Goal: Transaction & Acquisition: Purchase product/service

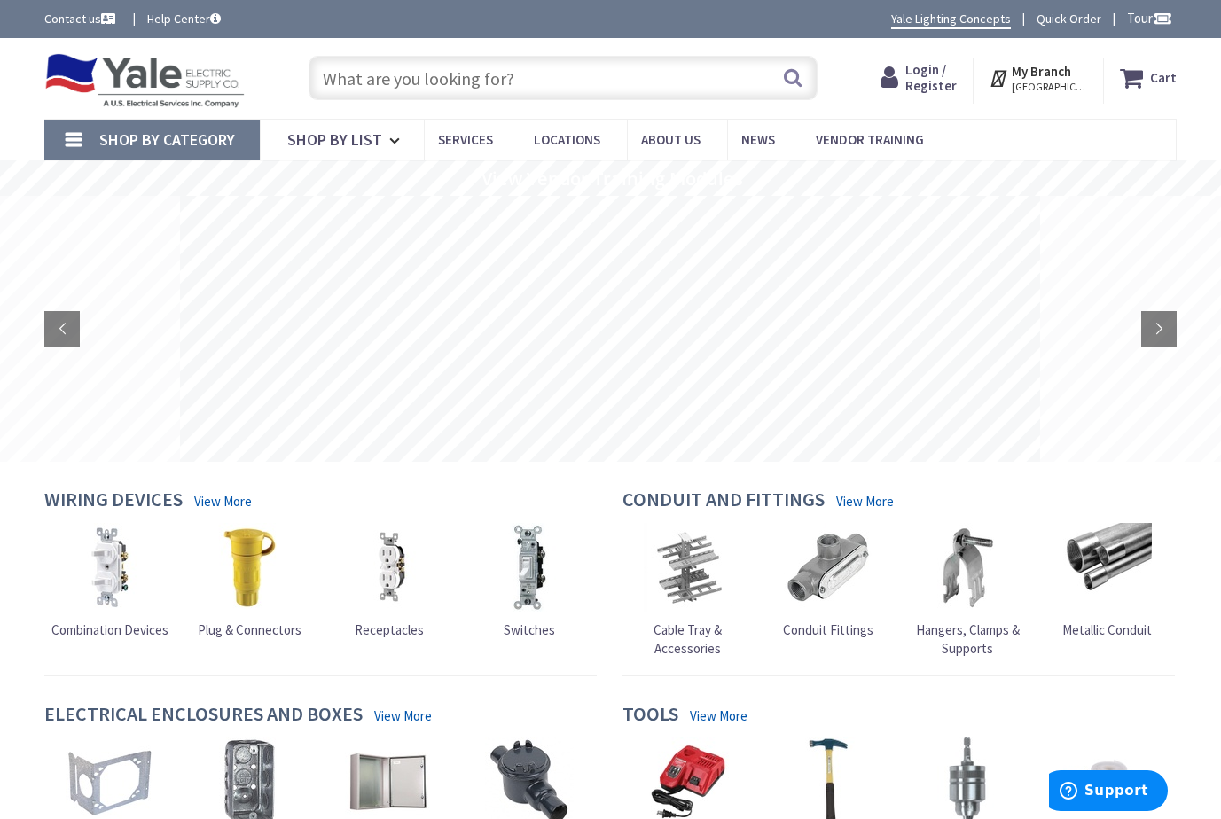
click at [935, 82] on span "Login / Register" at bounding box center [930, 77] width 51 height 33
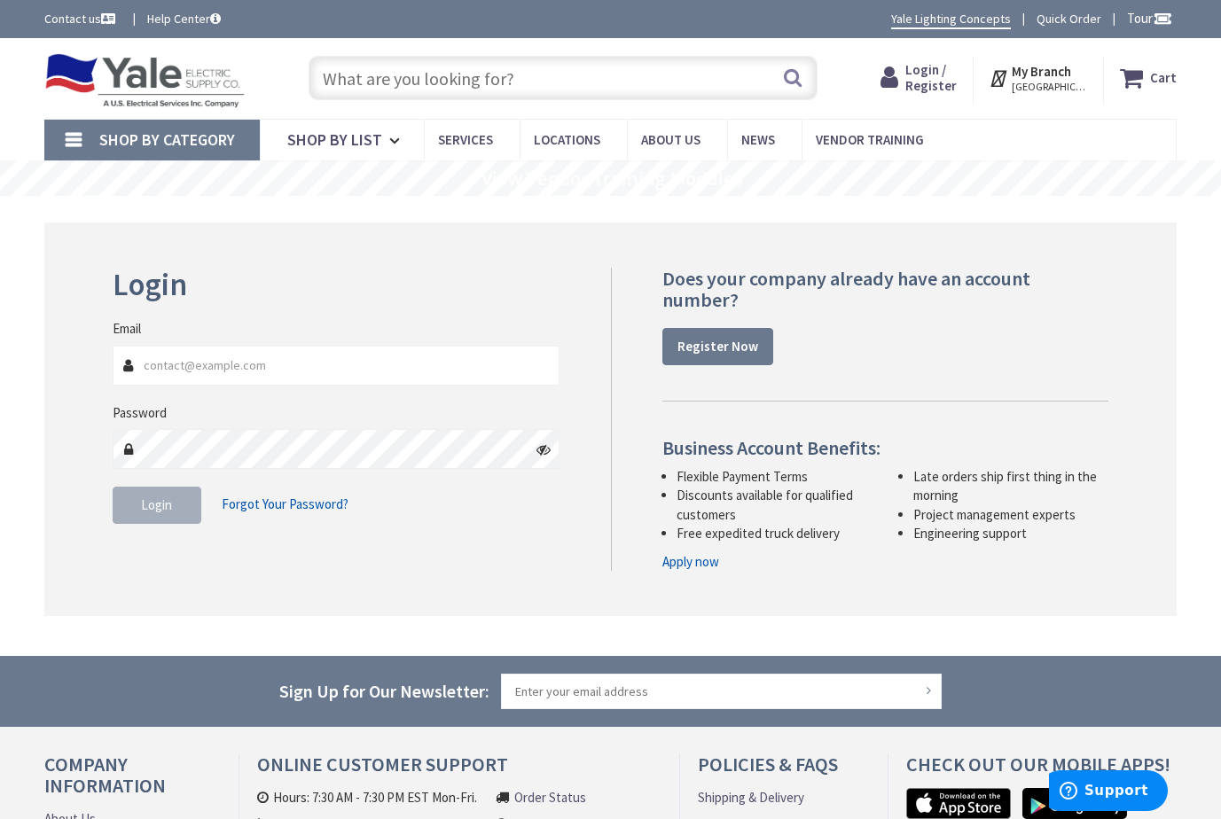
type input "[EMAIL_ADDRESS][DOMAIN_NAME]"
click at [163, 507] on span "Login" at bounding box center [156, 505] width 31 height 17
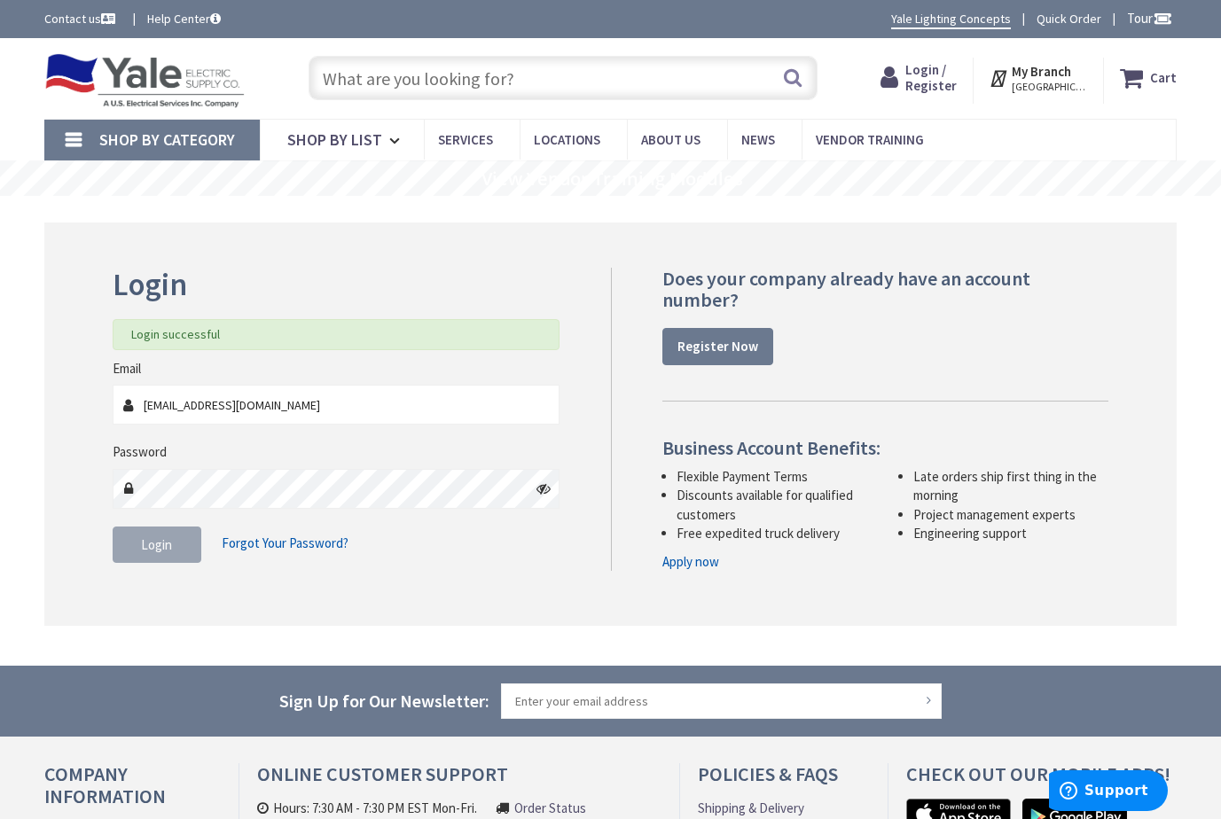
click at [383, 77] on input "text" at bounding box center [563, 78] width 509 height 44
type input "1"
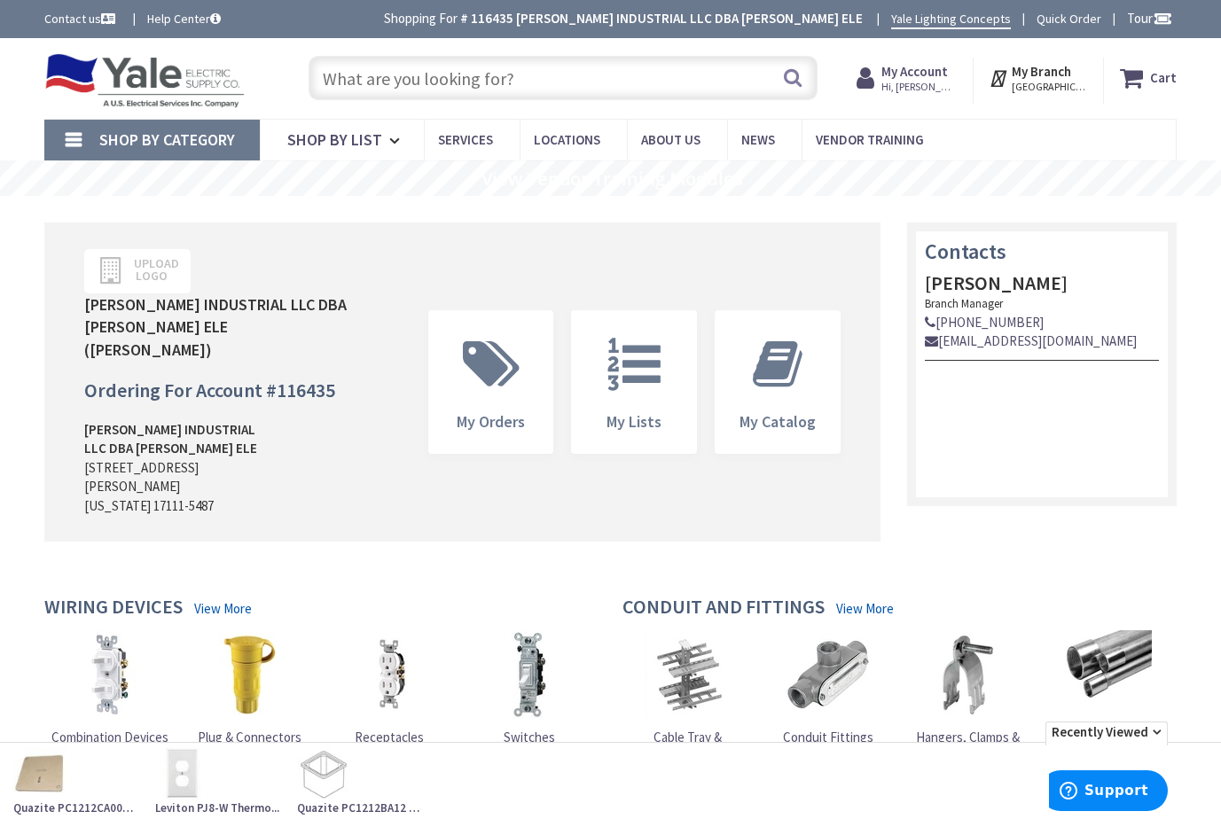
click at [476, 72] on input "text" at bounding box center [563, 78] width 509 height 44
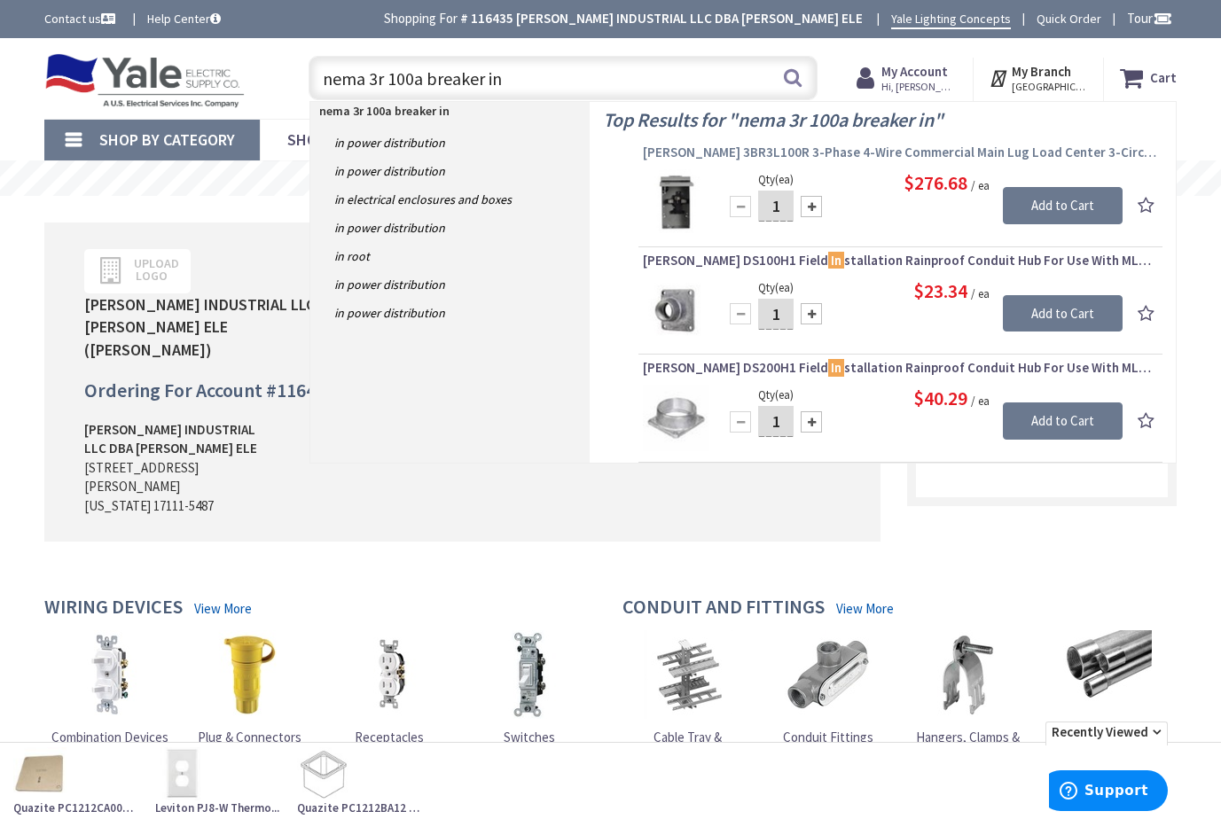
type input "nema 3r 100a breaker in"
click at [863, 151] on span "Eaton 3BR3L100R 3-Phase 4-Wire Commercial Main Lug Load Center 3-Circuits 208Y/…" at bounding box center [900, 153] width 515 height 18
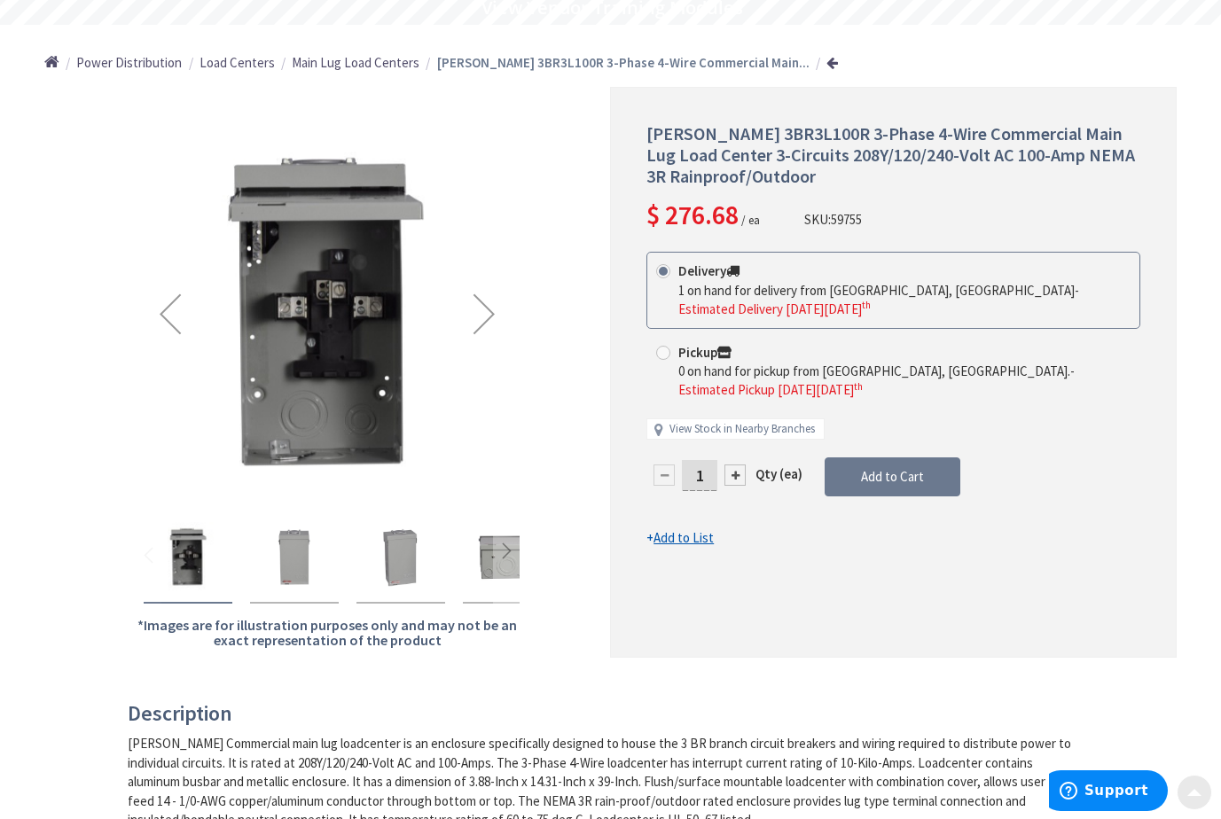
scroll to position [177, 0]
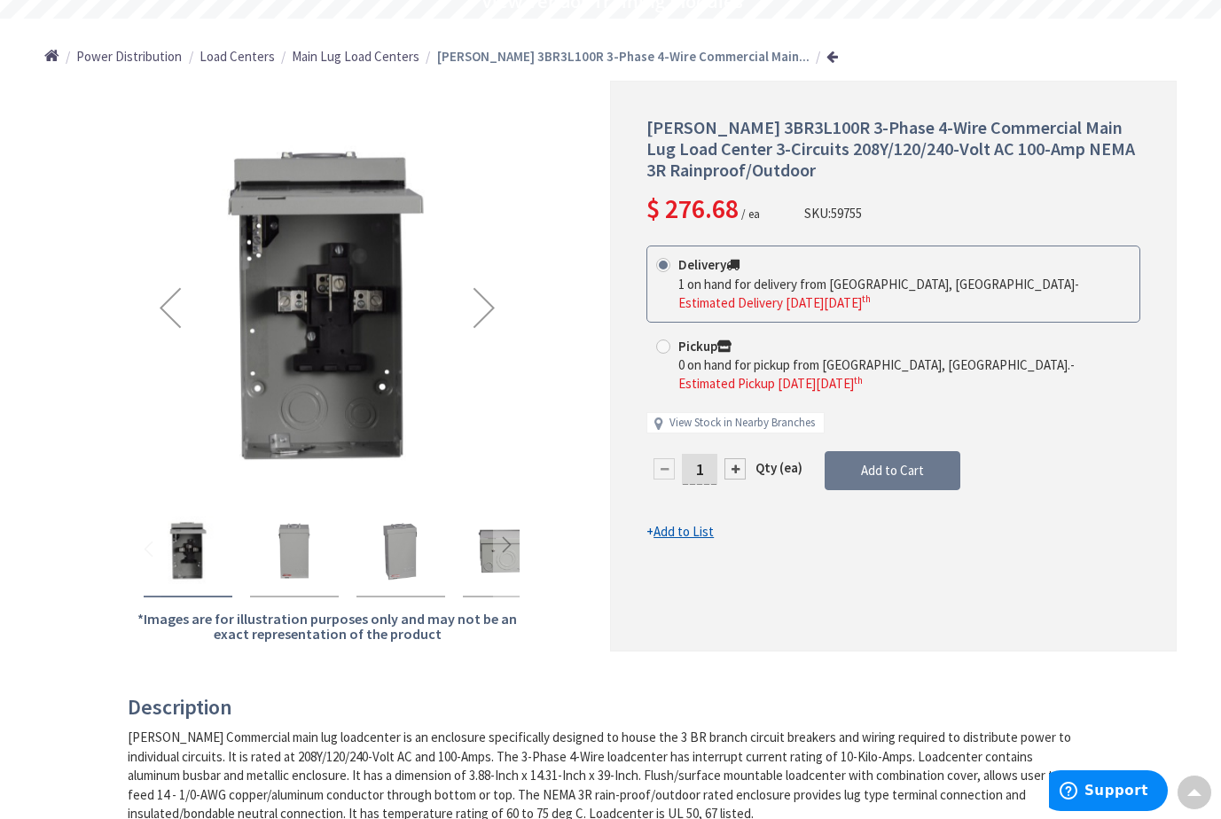
click at [295, 567] on img "Eaton 3BR3L100R 3-Phase 4-Wire Commercial Main Lug Load Center 3-Circuits 208Y/…" at bounding box center [294, 551] width 71 height 71
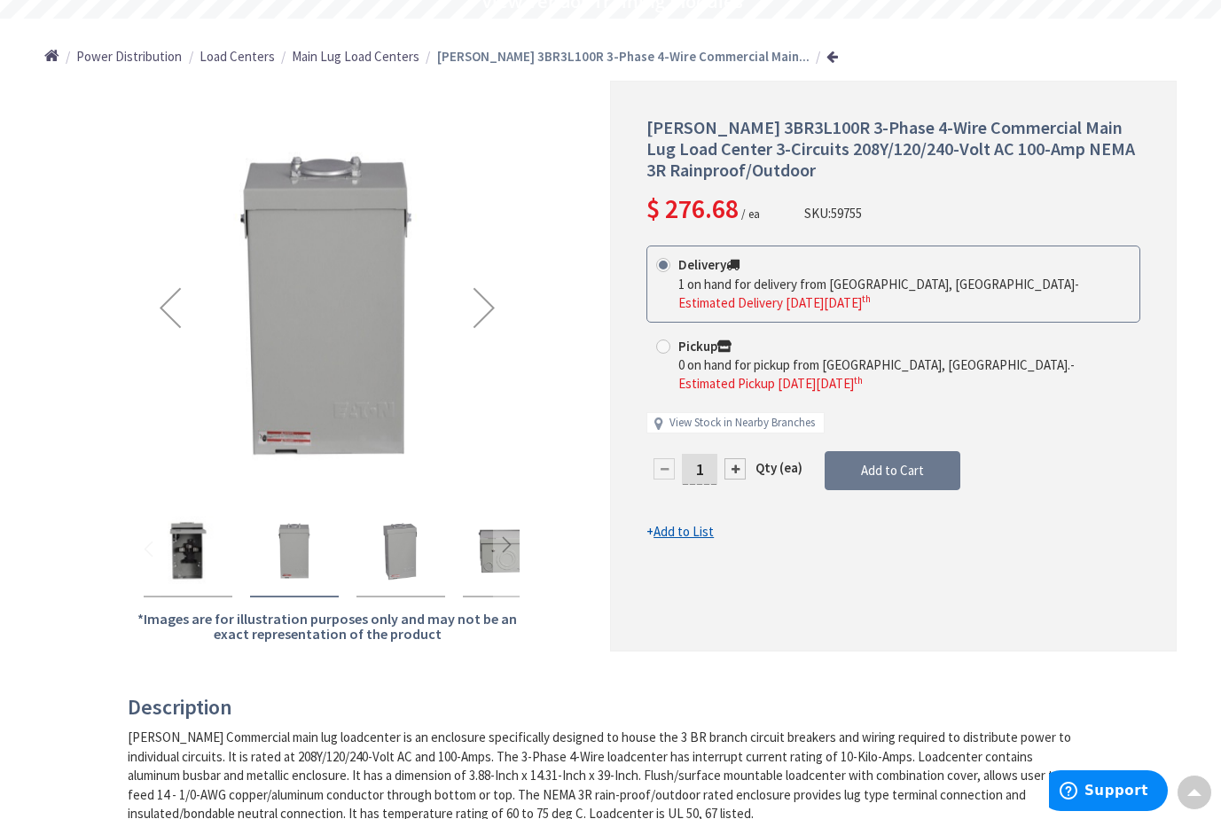
click at [491, 302] on div "Next" at bounding box center [484, 307] width 71 height 71
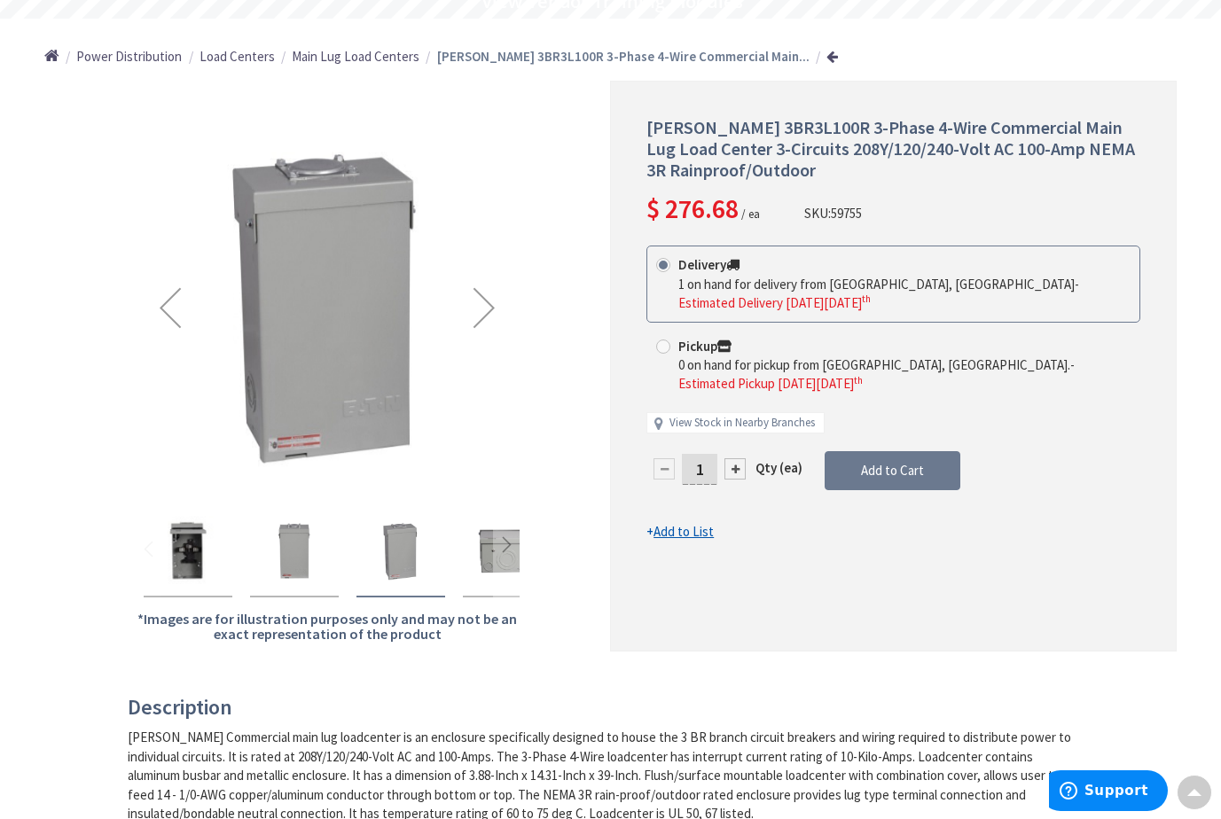
click at [491, 302] on div "Next" at bounding box center [484, 307] width 71 height 71
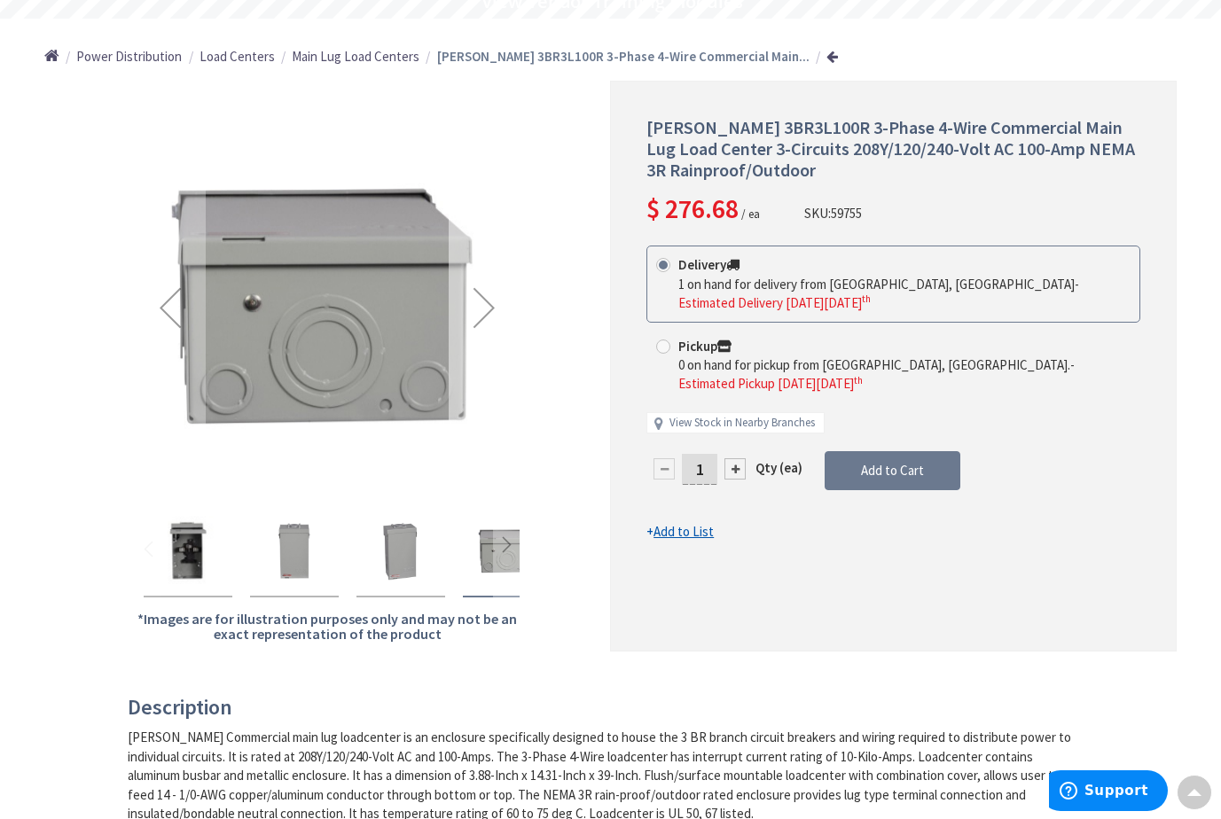
click at [491, 302] on div "Next" at bounding box center [484, 307] width 71 height 71
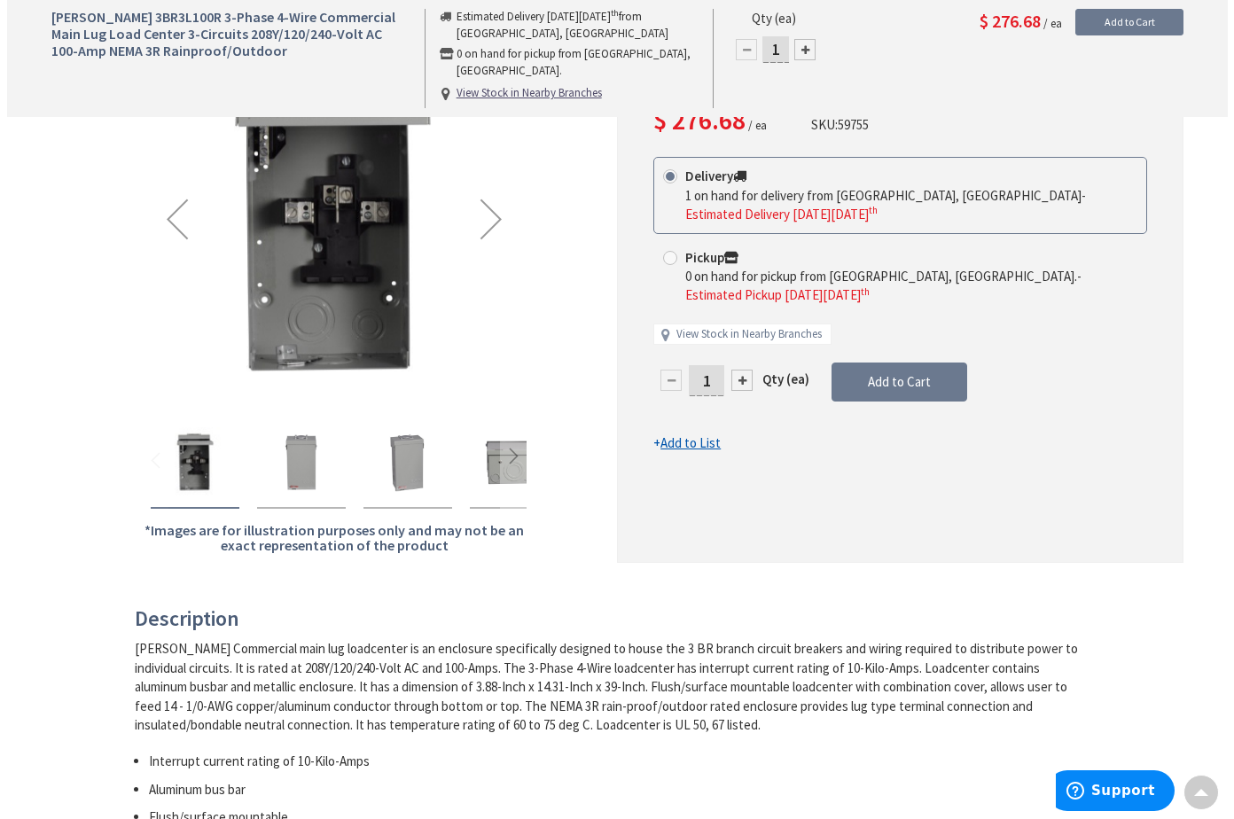
scroll to position [0, 0]
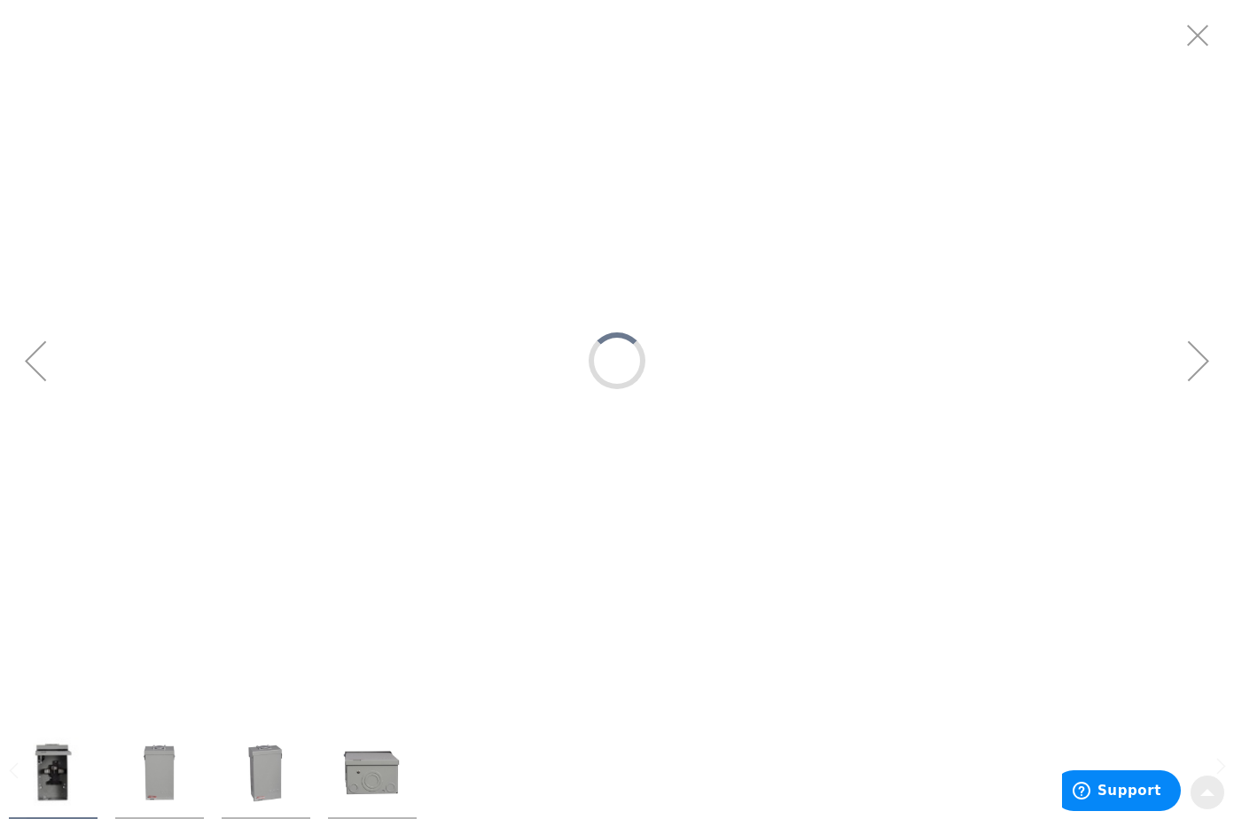
click at [332, 231] on div at bounding box center [617, 361] width 1234 height 722
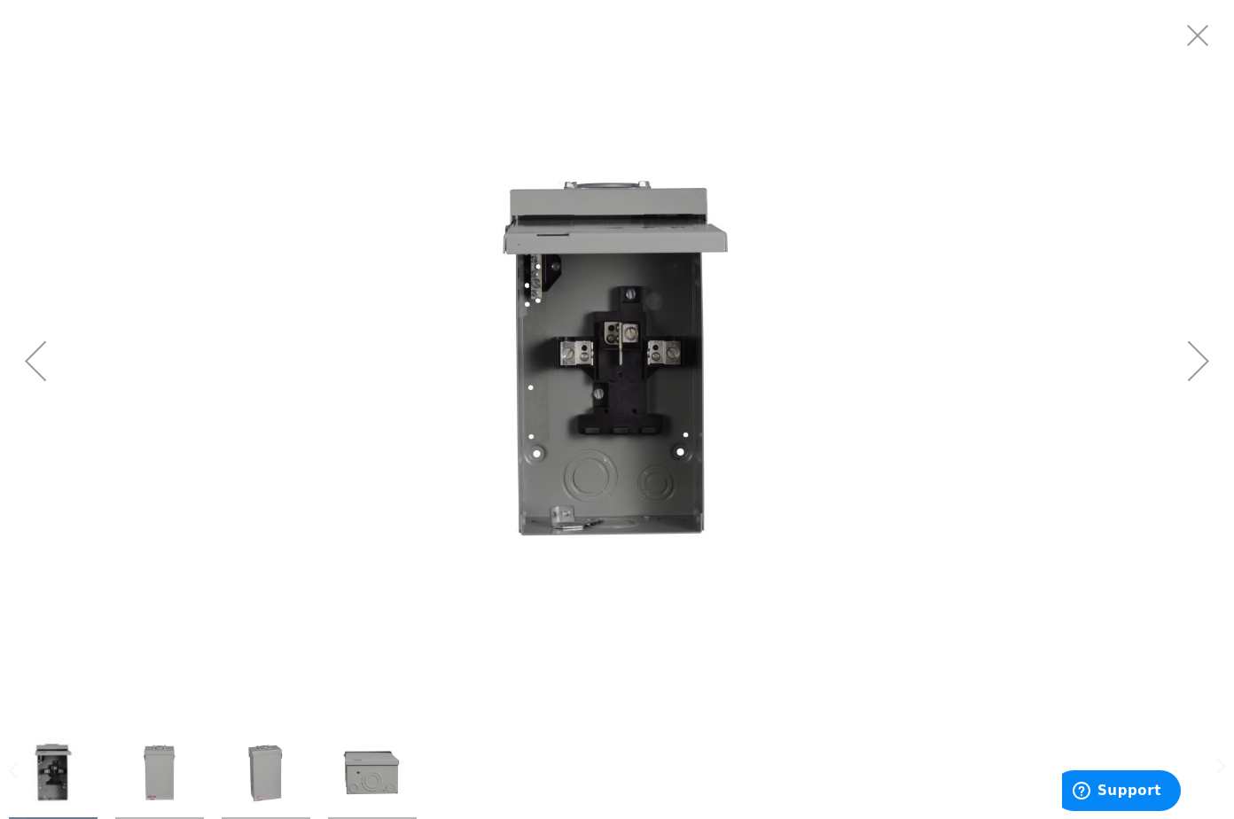
click at [1200, 364] on div "Next" at bounding box center [1198, 360] width 71 height 71
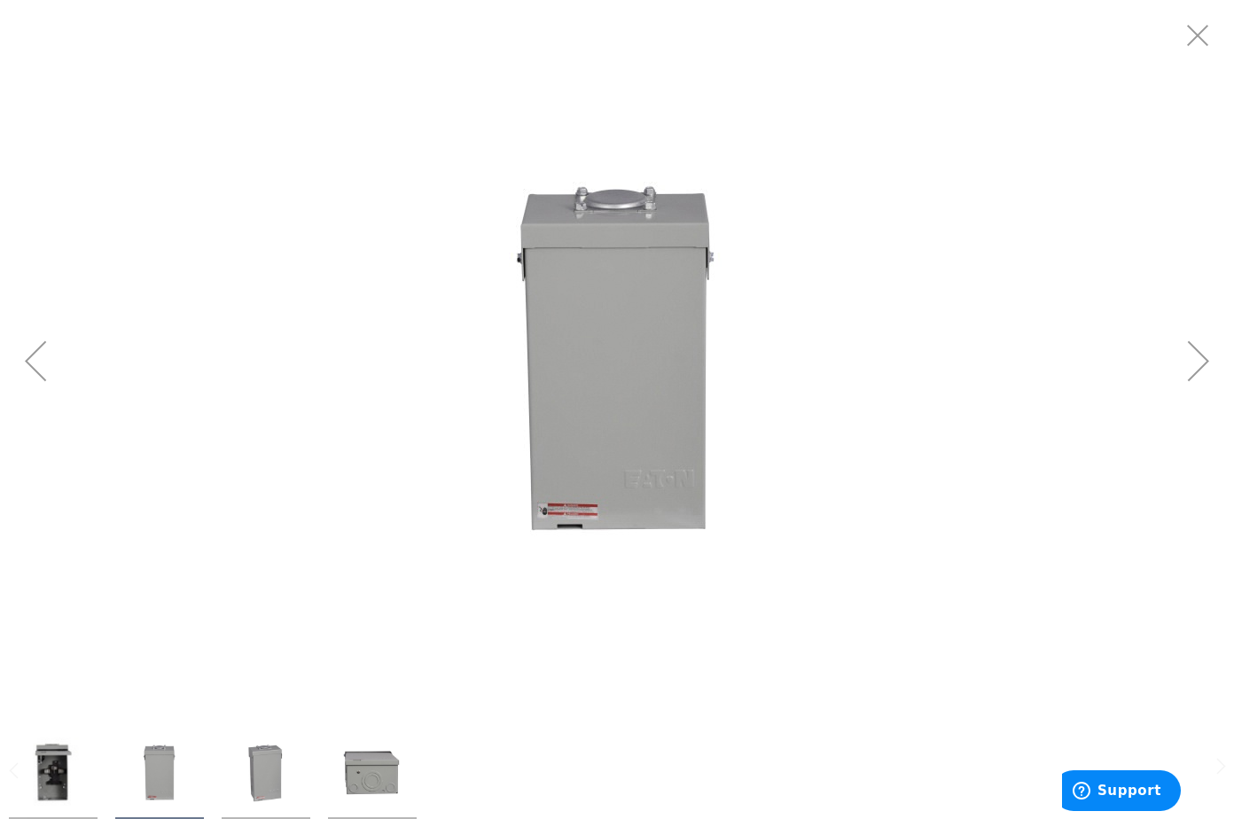
click at [1198, 363] on div "Next" at bounding box center [1198, 360] width 71 height 71
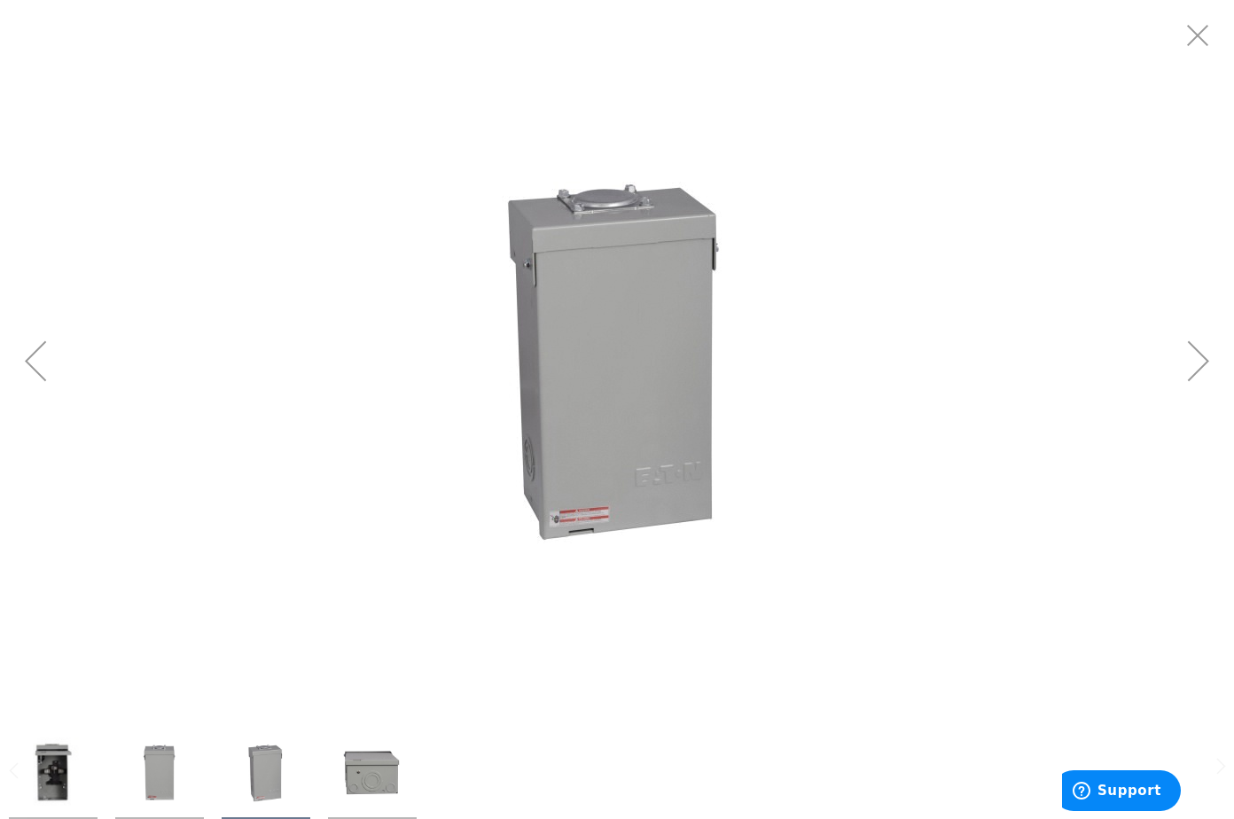
click at [1196, 361] on div "Next" at bounding box center [1198, 360] width 71 height 71
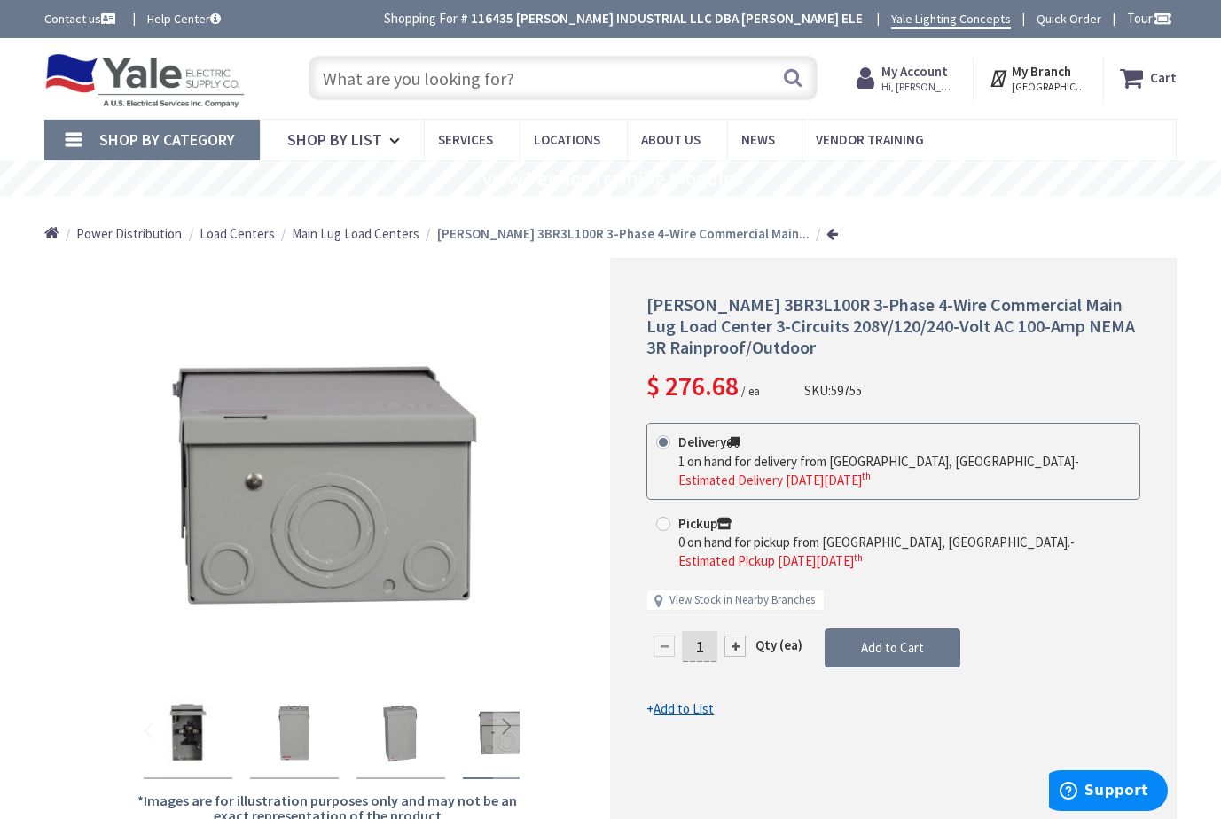
click at [399, 72] on input "text" at bounding box center [563, 78] width 509 height 44
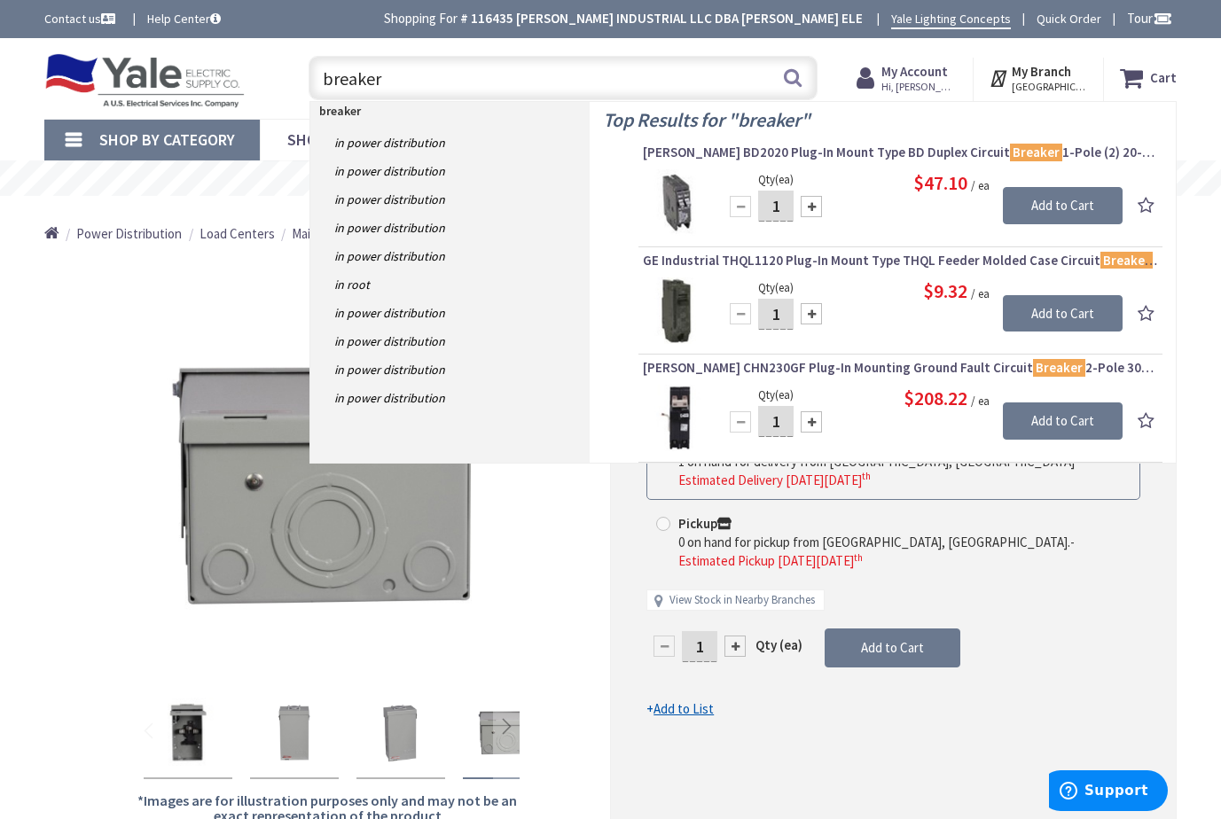
drag, startPoint x: 397, startPoint y: 79, endPoint x: 296, endPoint y: 96, distance: 102.5
click at [296, 96] on div "breaker breaker Search" at bounding box center [558, 77] width 544 height 57
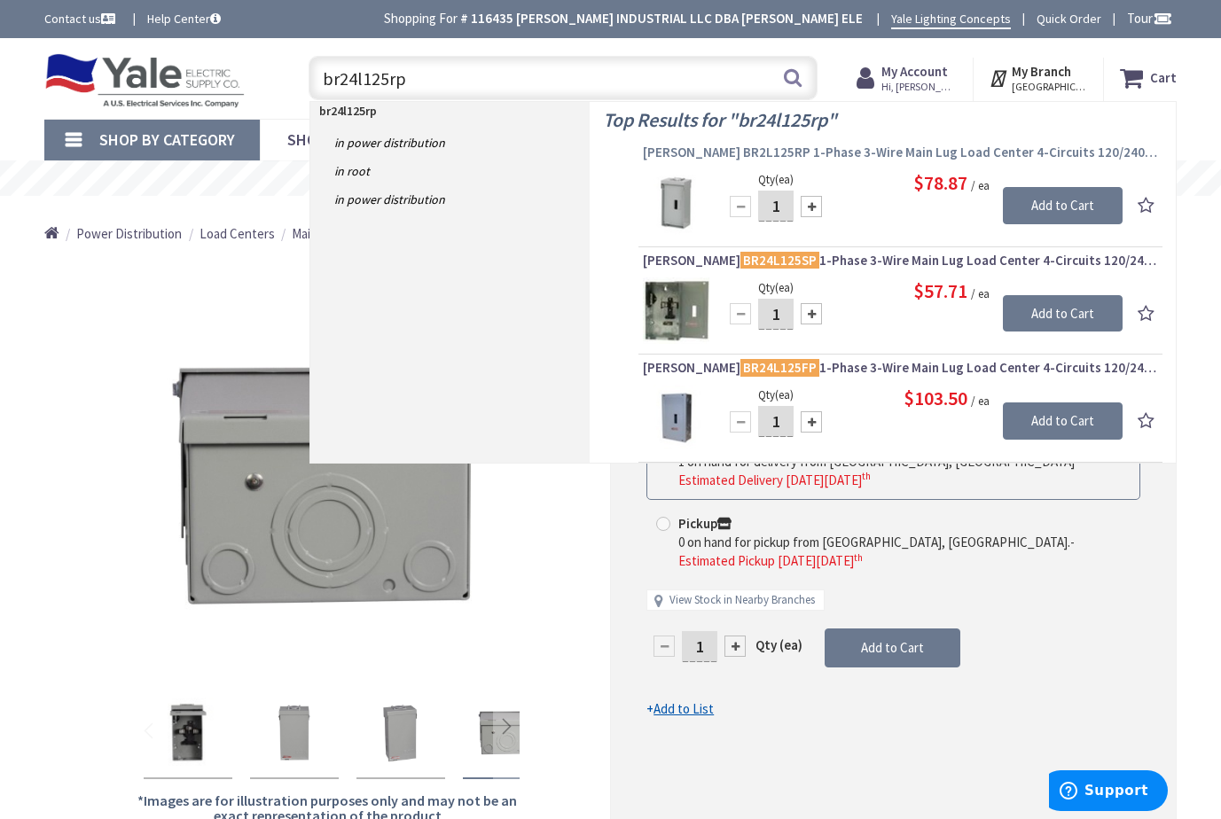
type input "br24l125rp"
click at [828, 152] on span "[PERSON_NAME] BR2L125RP 1-Phase 3-Wire Main Lug Load Center 4-Circuits 120/240-…" at bounding box center [900, 153] width 515 height 18
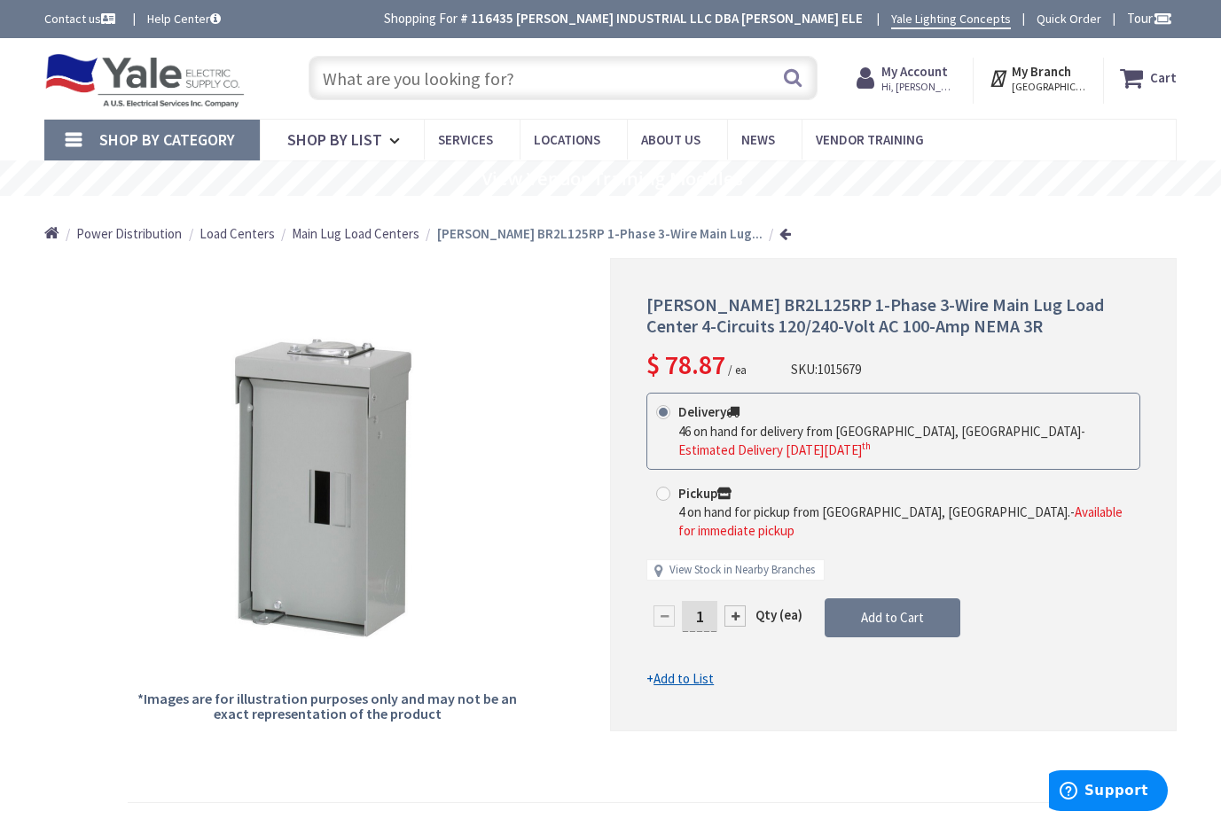
click at [476, 87] on input "text" at bounding box center [563, 78] width 509 height 44
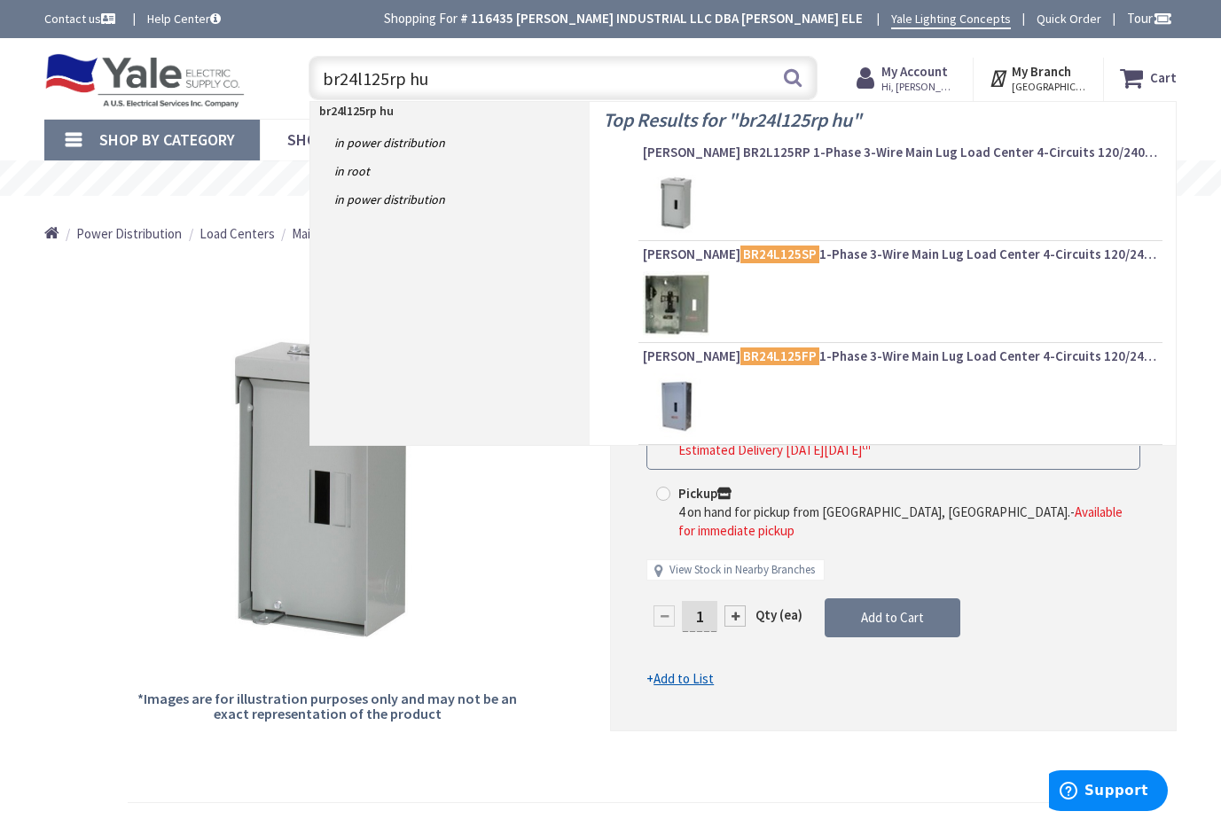
type input "br24l125rp hub"
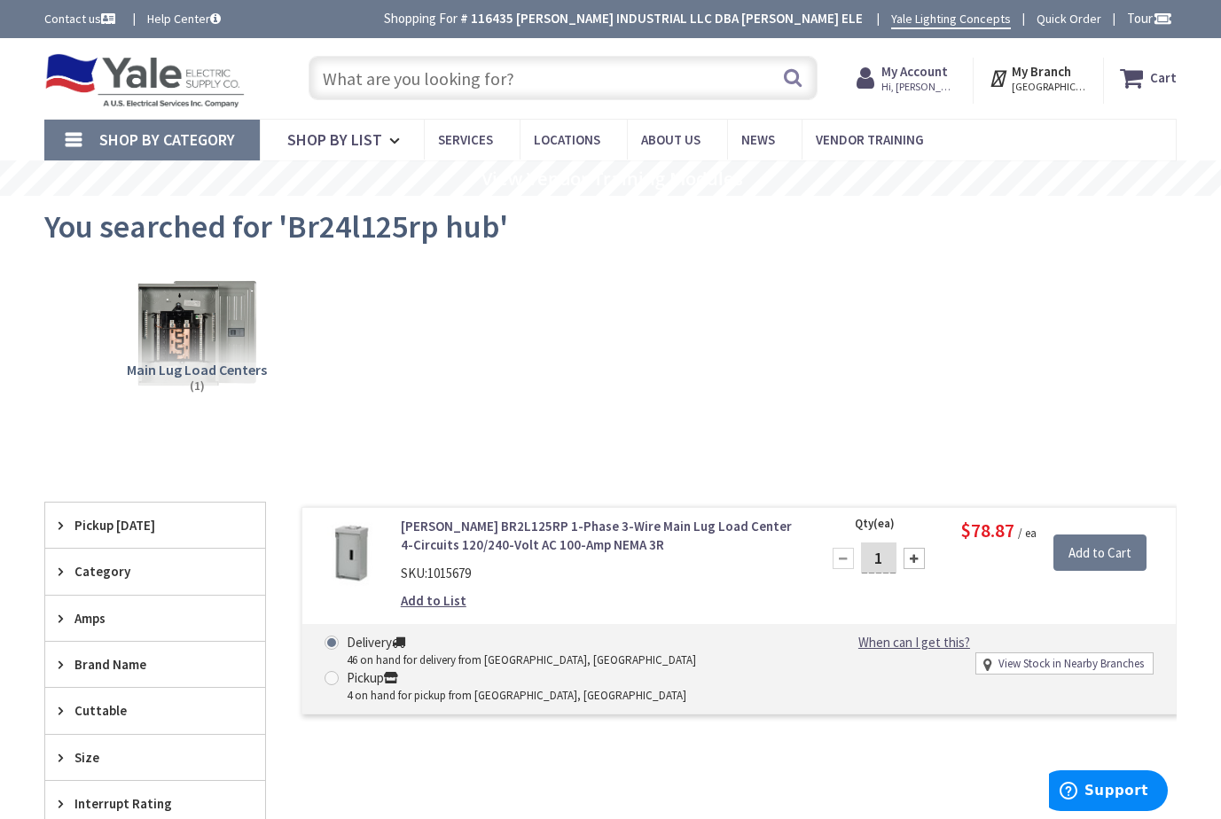
click at [465, 539] on link "[PERSON_NAME] BR2L125RP 1-Phase 3-Wire Main Lug Load Center 4-Circuits 120/240-…" at bounding box center [600, 536] width 398 height 38
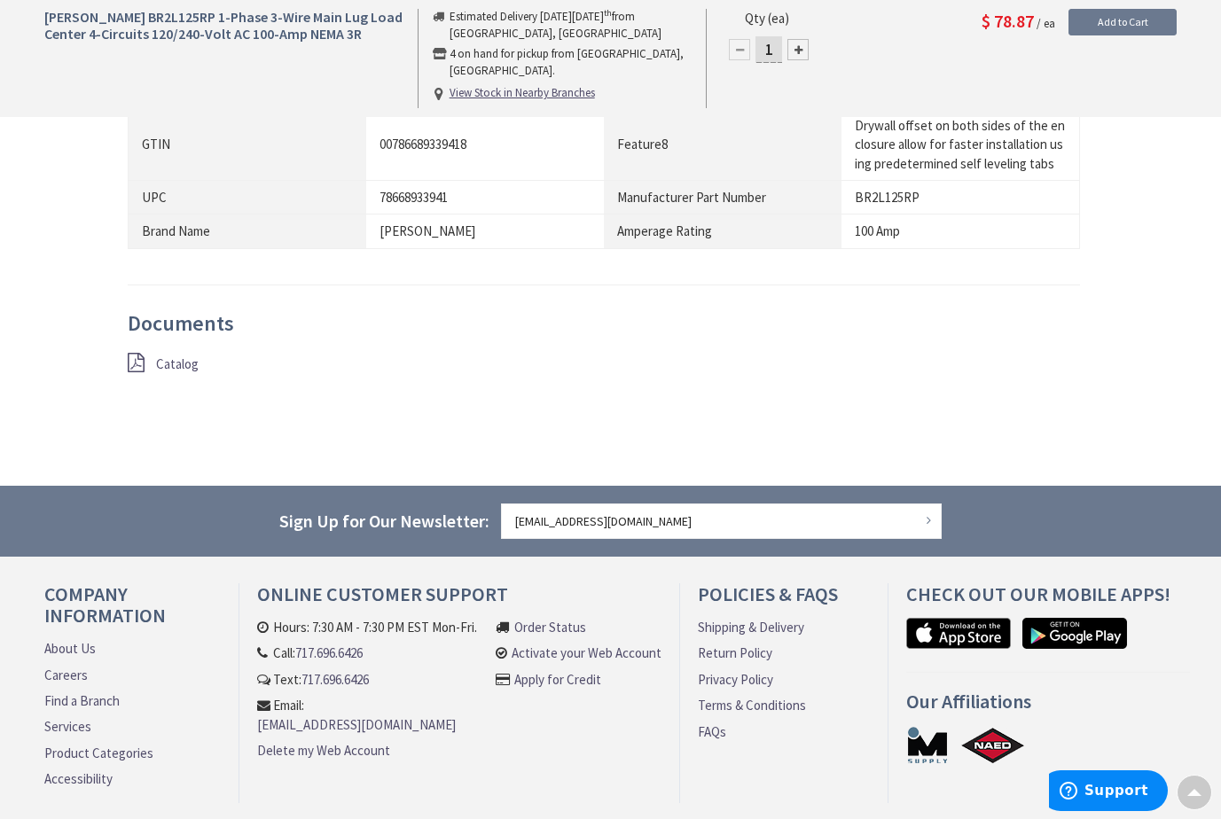
scroll to position [1241, 0]
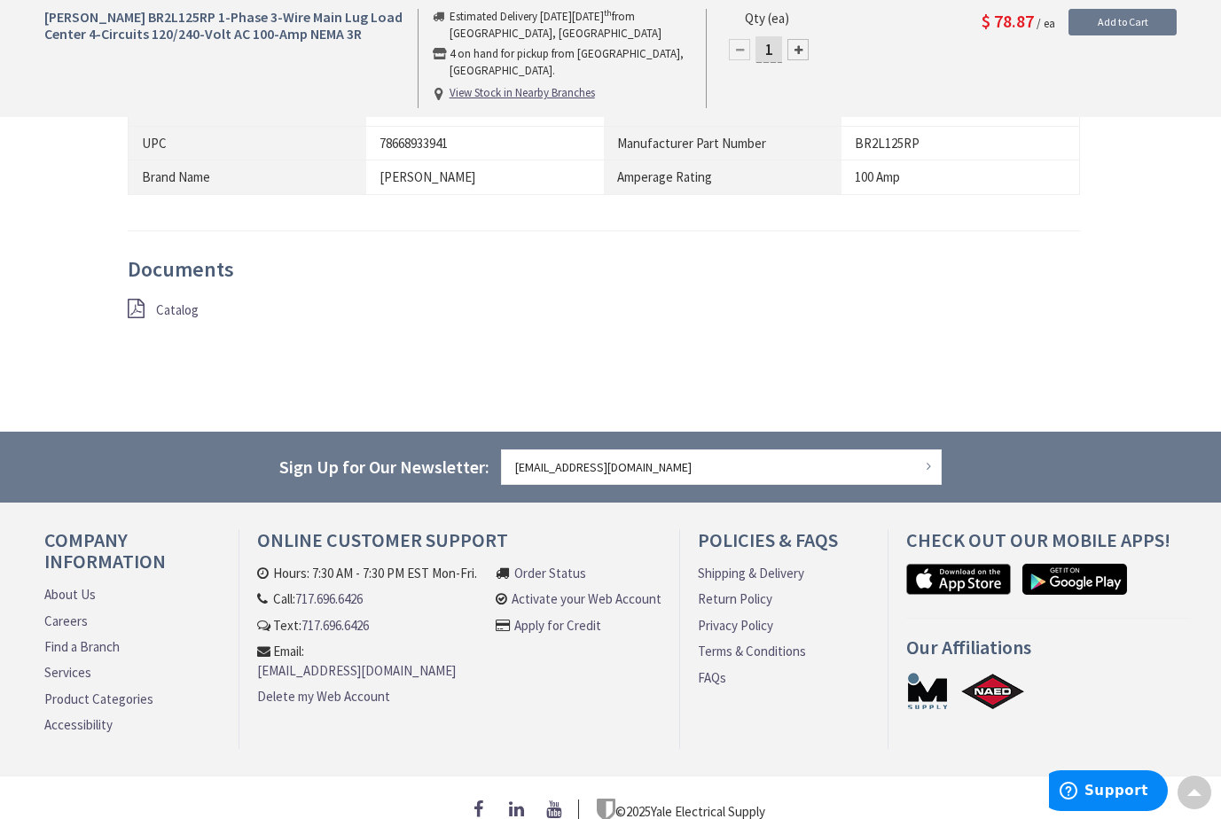
click at [180, 314] on span "Catalog" at bounding box center [177, 309] width 43 height 17
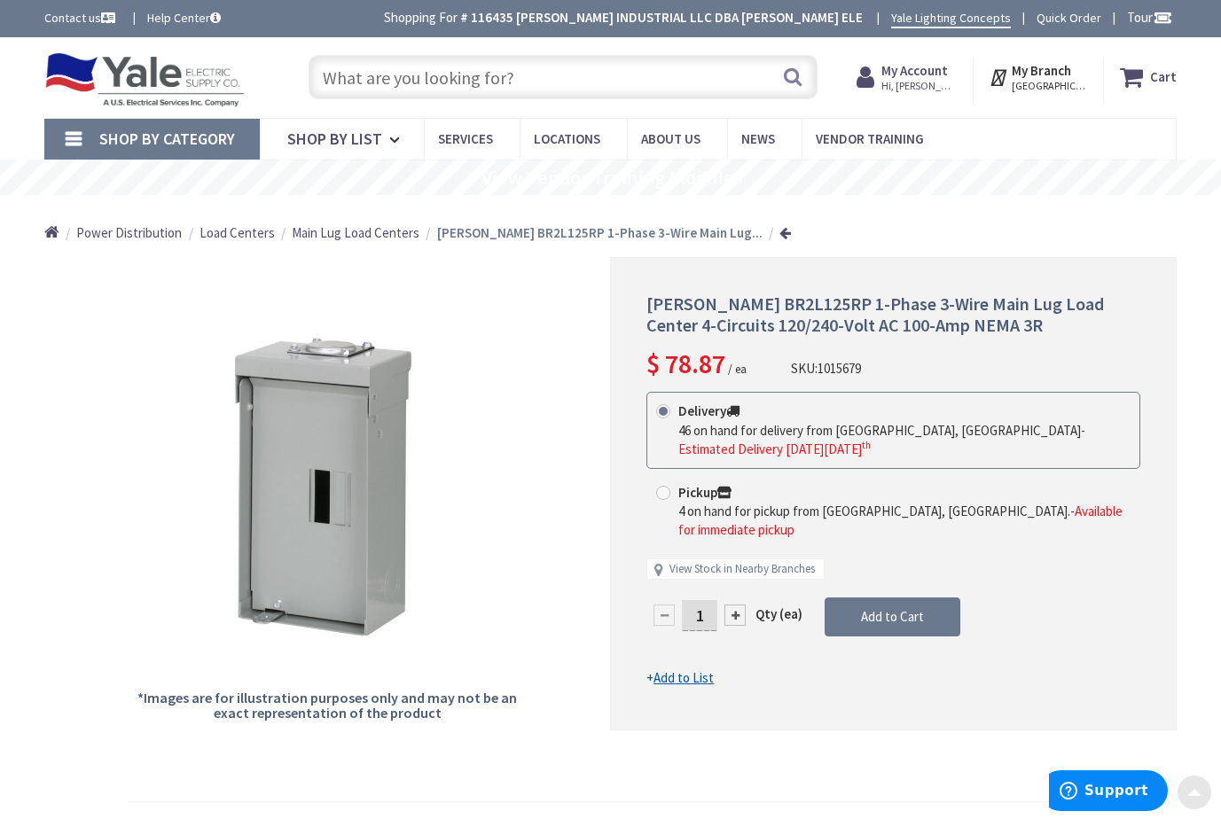
scroll to position [0, 0]
click at [394, 89] on input "text" at bounding box center [563, 78] width 509 height 44
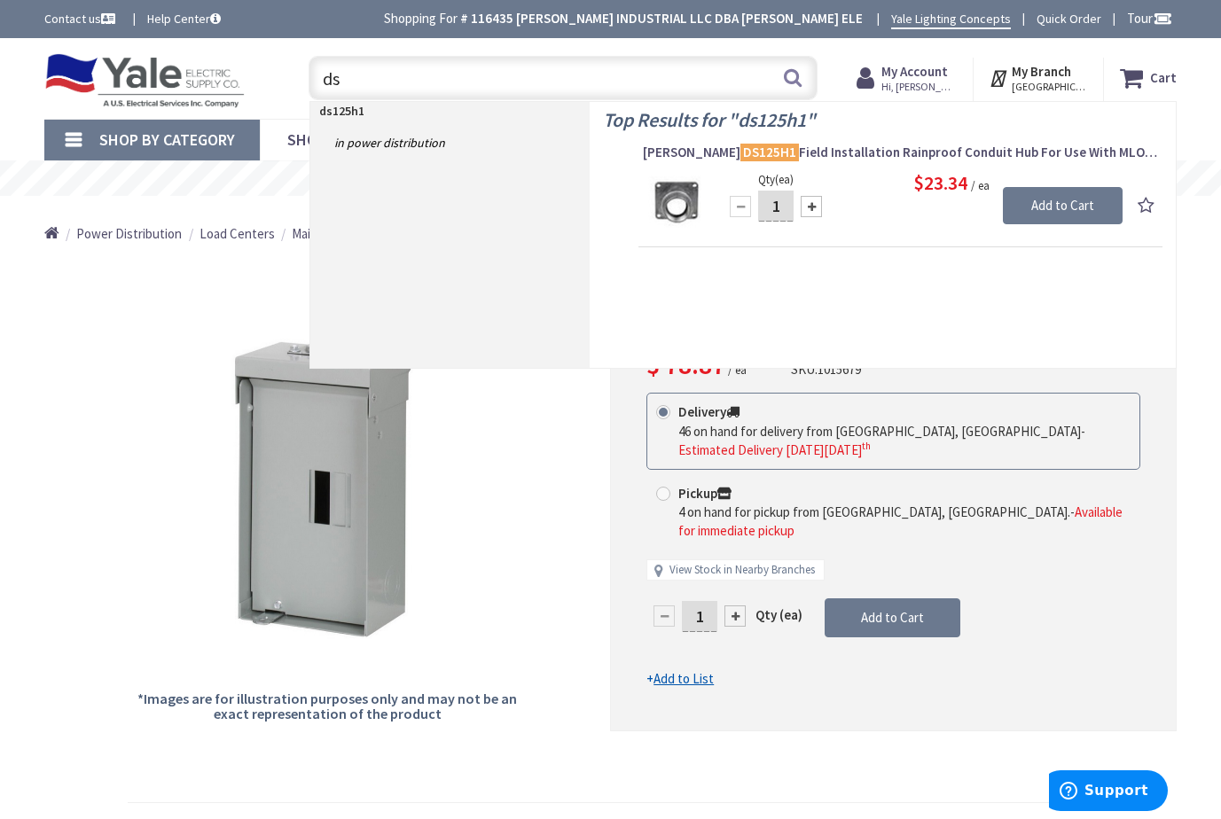
type input "d"
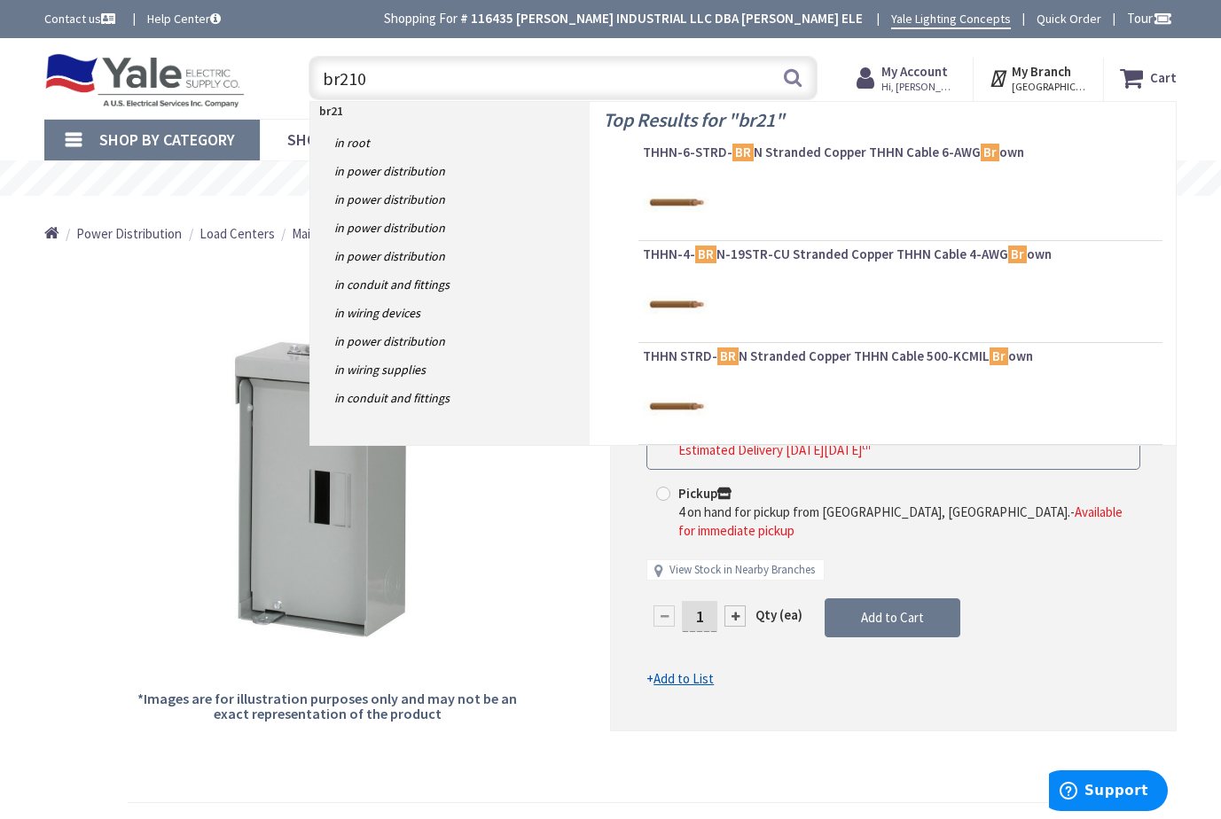
type input "br2100"
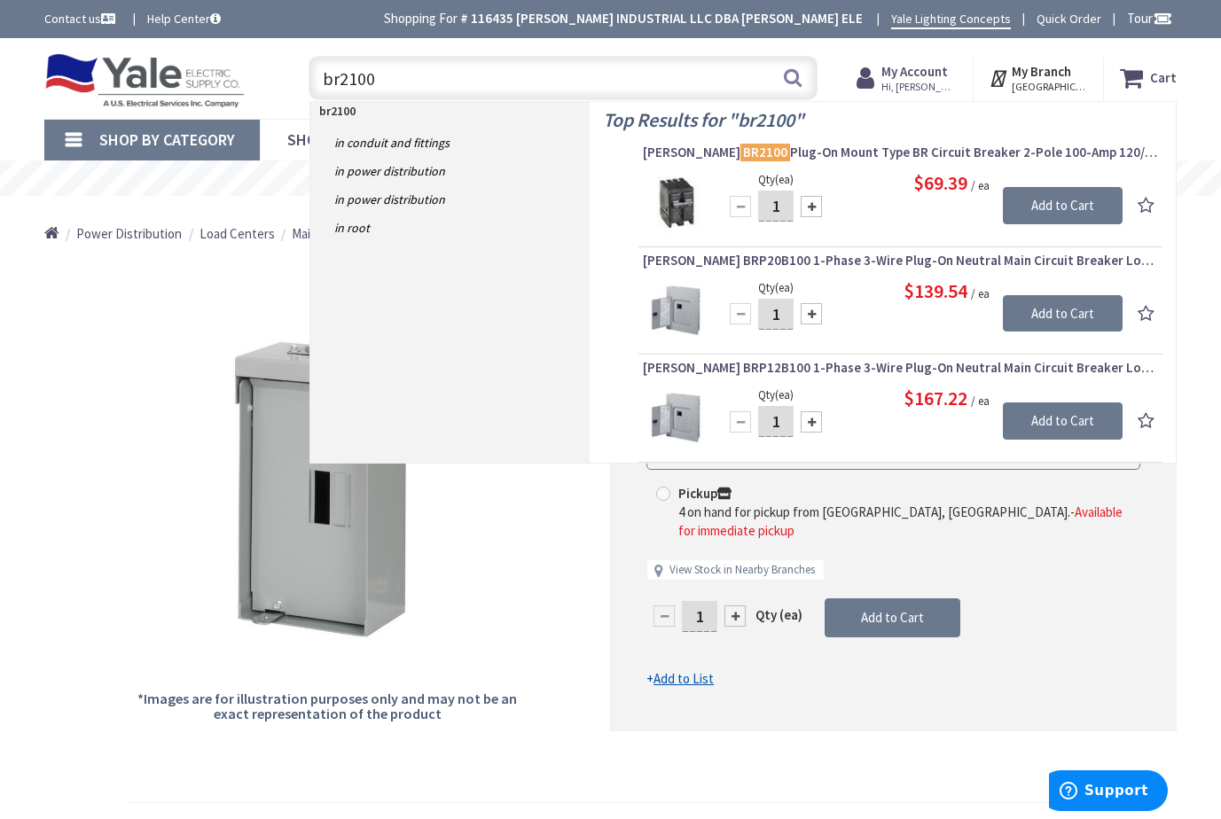
drag, startPoint x: 404, startPoint y: 72, endPoint x: 301, endPoint y: 71, distance: 103.7
click at [301, 71] on div "br2100 br2100 Search" at bounding box center [559, 77] width 518 height 57
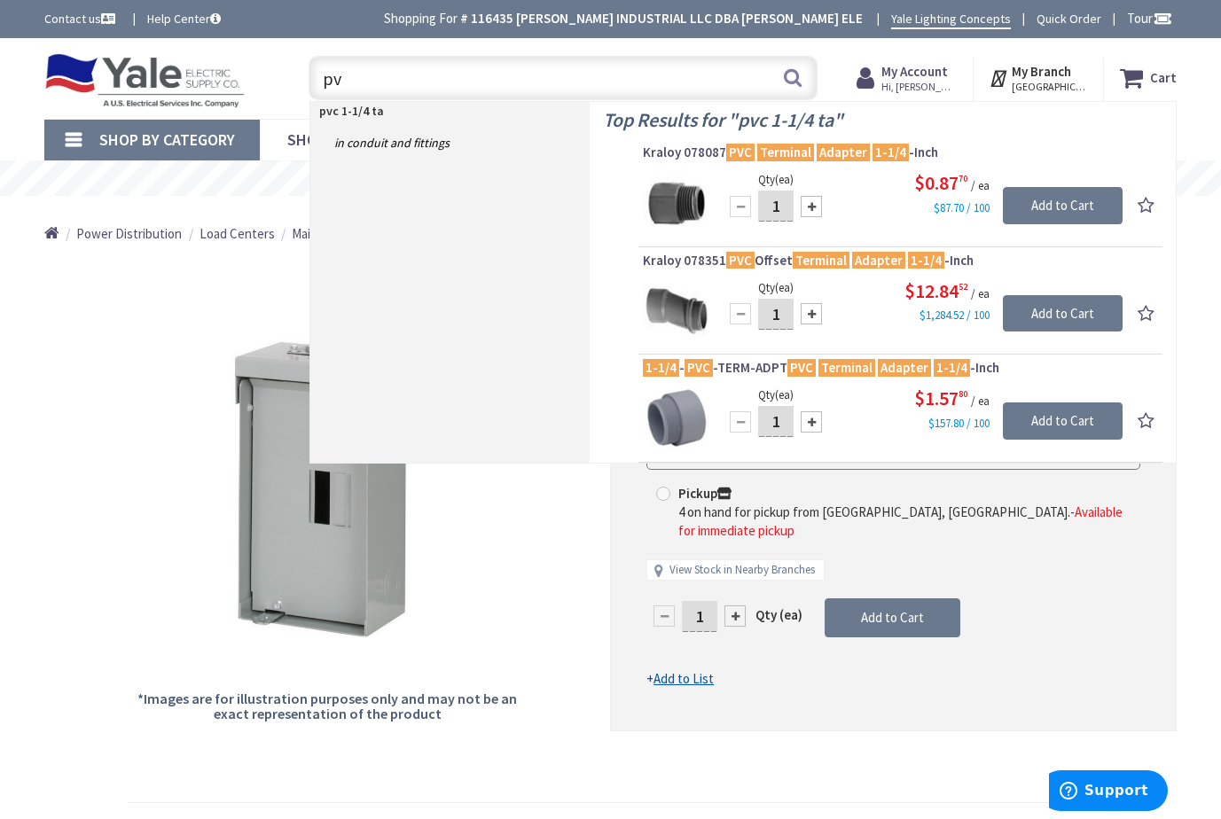
type input "p"
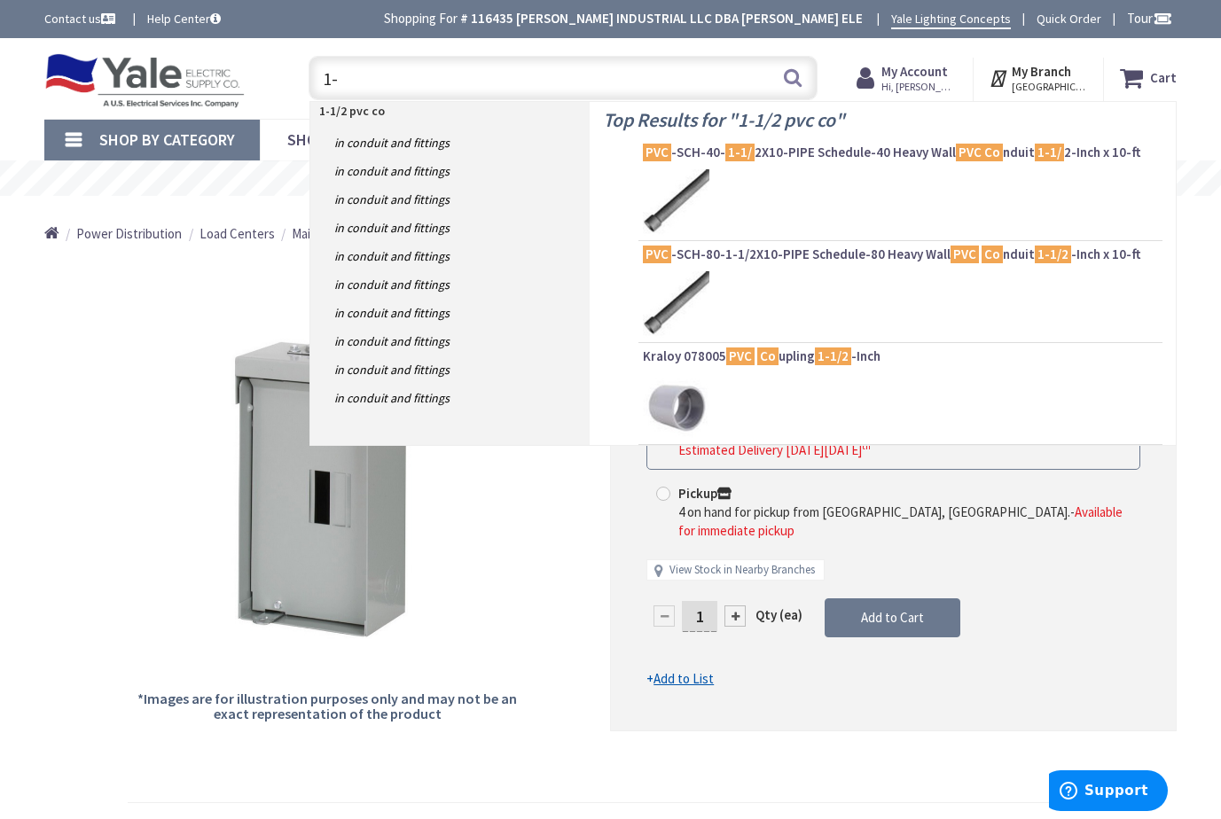
type input "1"
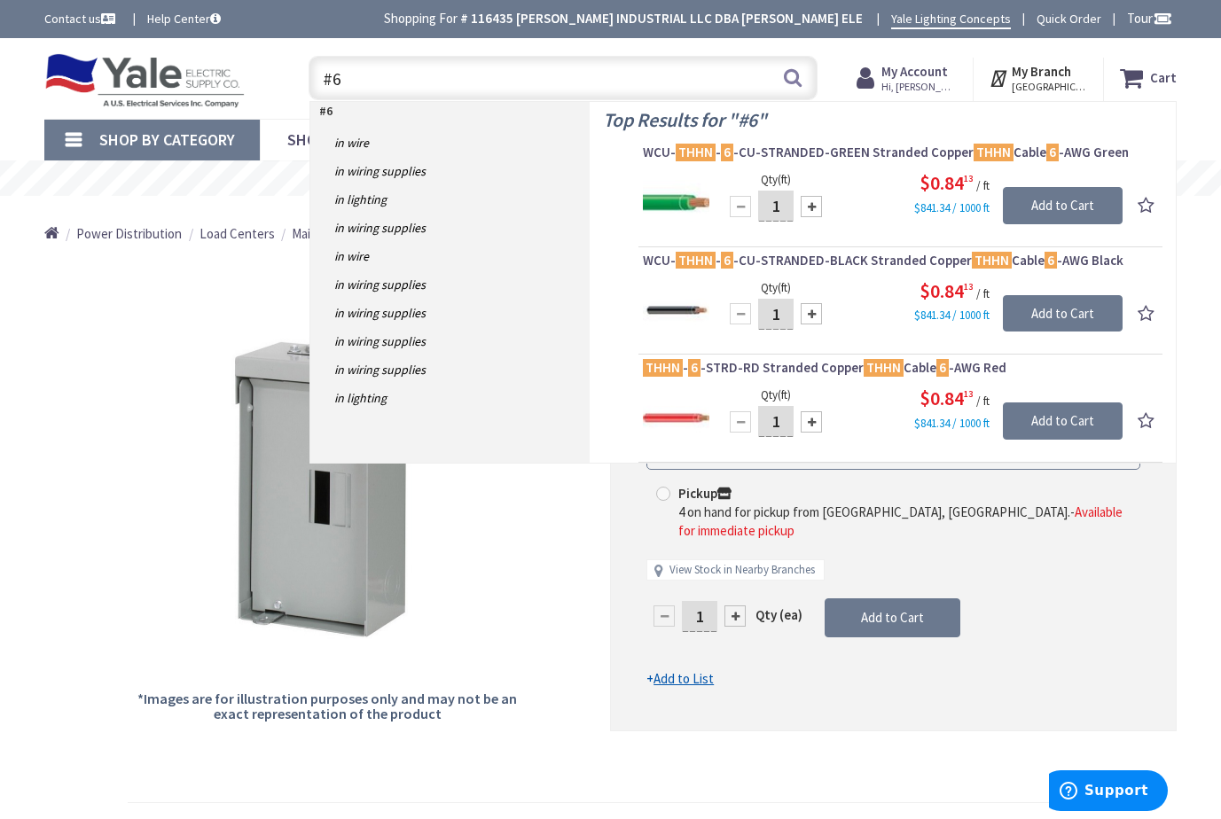
type input "#"
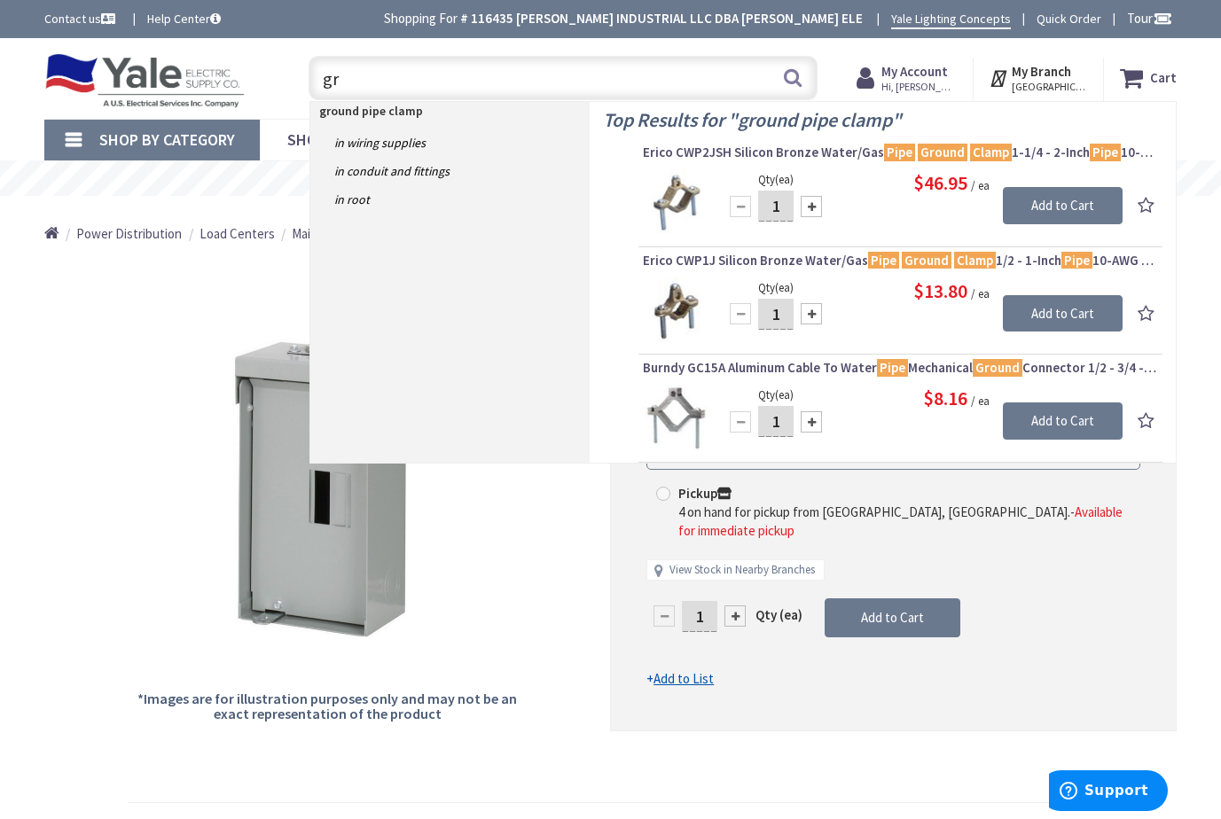
type input "g"
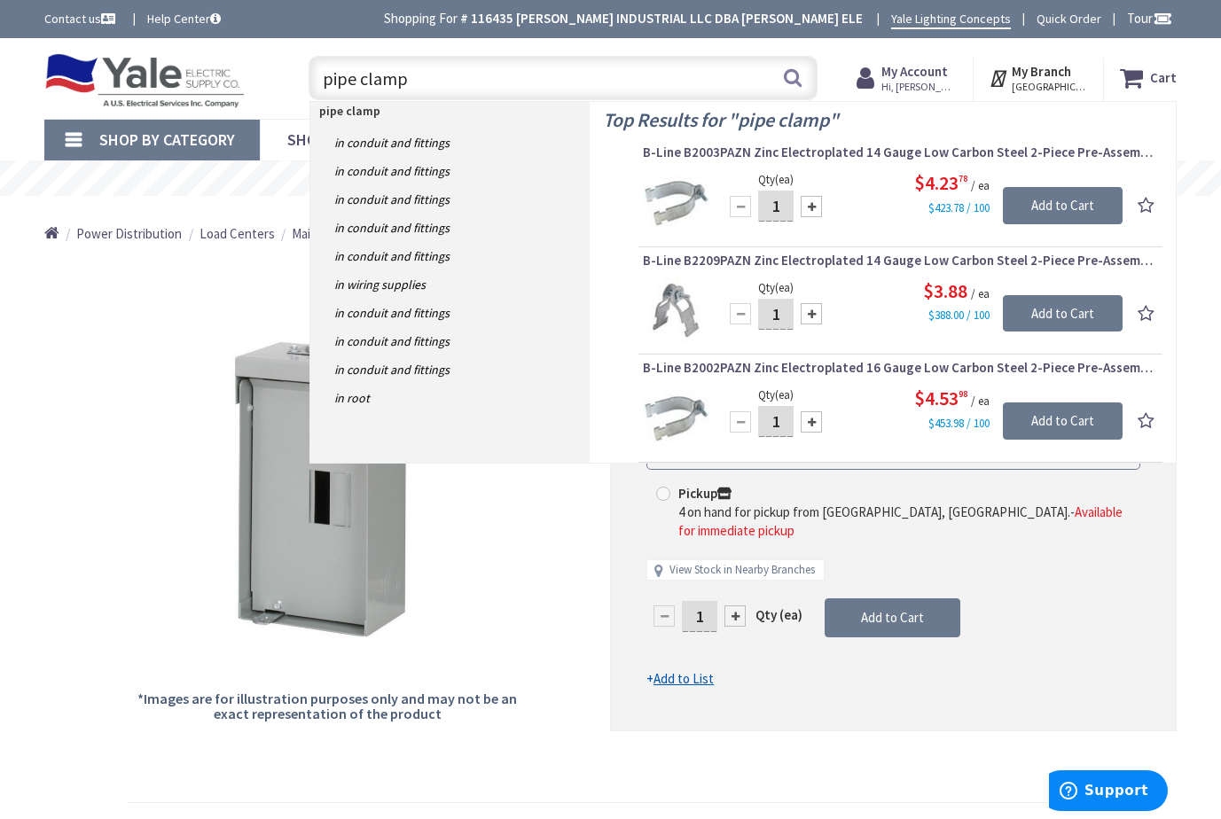
click at [319, 78] on input "pipe clamp" at bounding box center [563, 78] width 509 height 44
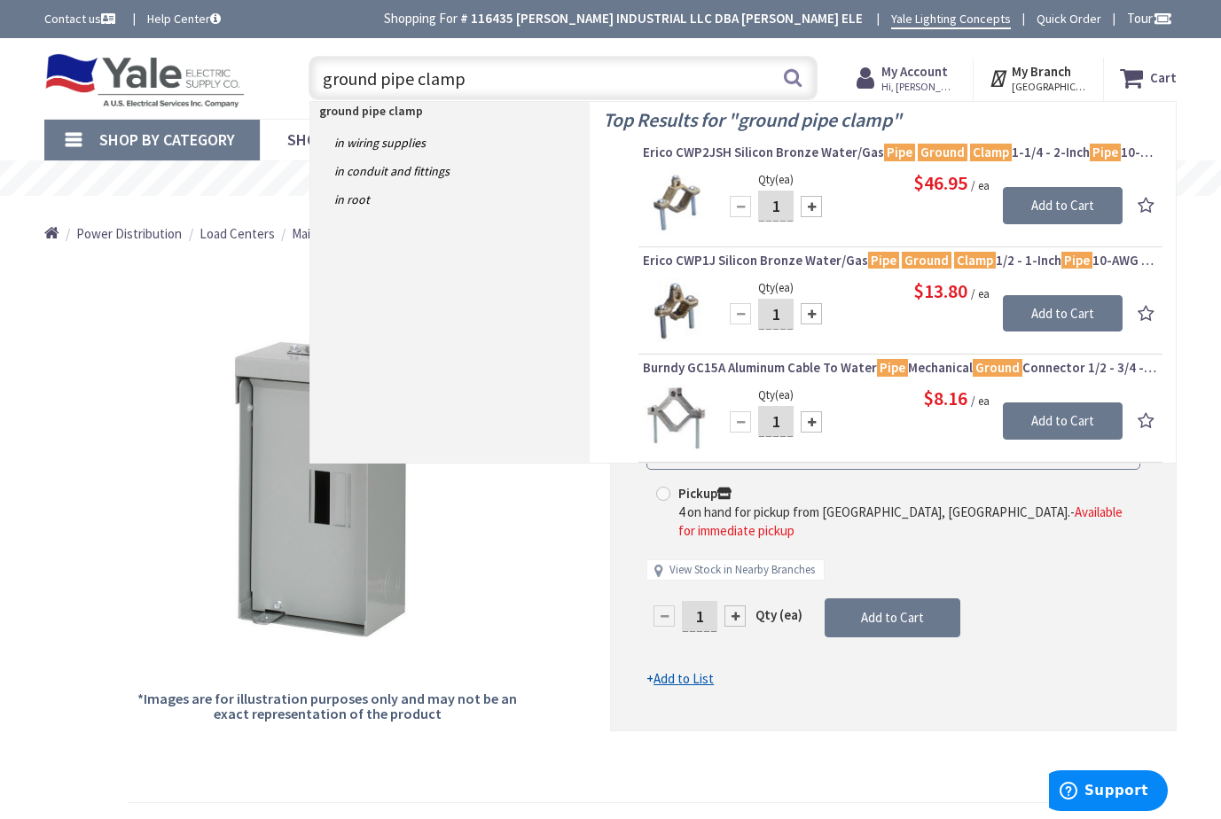
click at [320, 72] on input "ground pipe clamp" at bounding box center [563, 78] width 509 height 44
drag, startPoint x: 471, startPoint y: 83, endPoint x: 305, endPoint y: 80, distance: 165.8
click at [305, 80] on div "ground pipe clamp ground pipe clamp Search" at bounding box center [559, 77] width 518 height 57
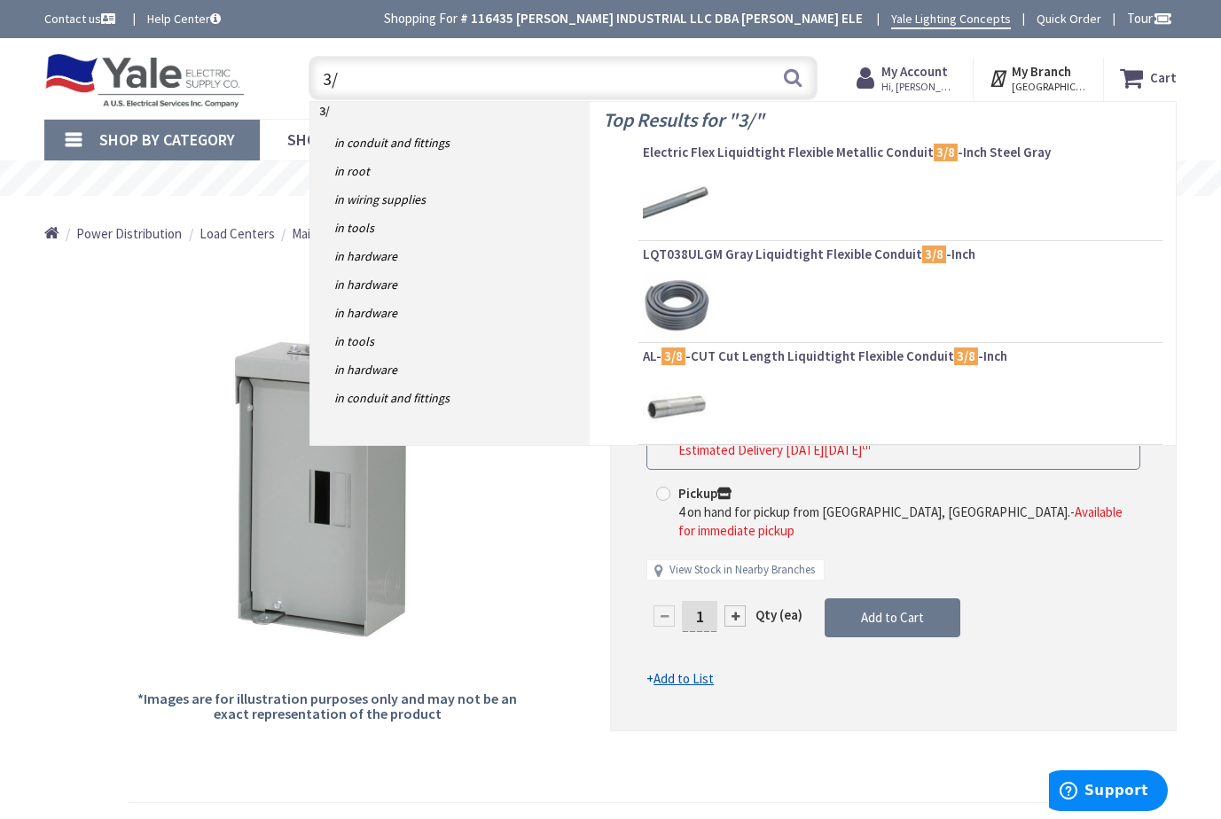
type input "3"
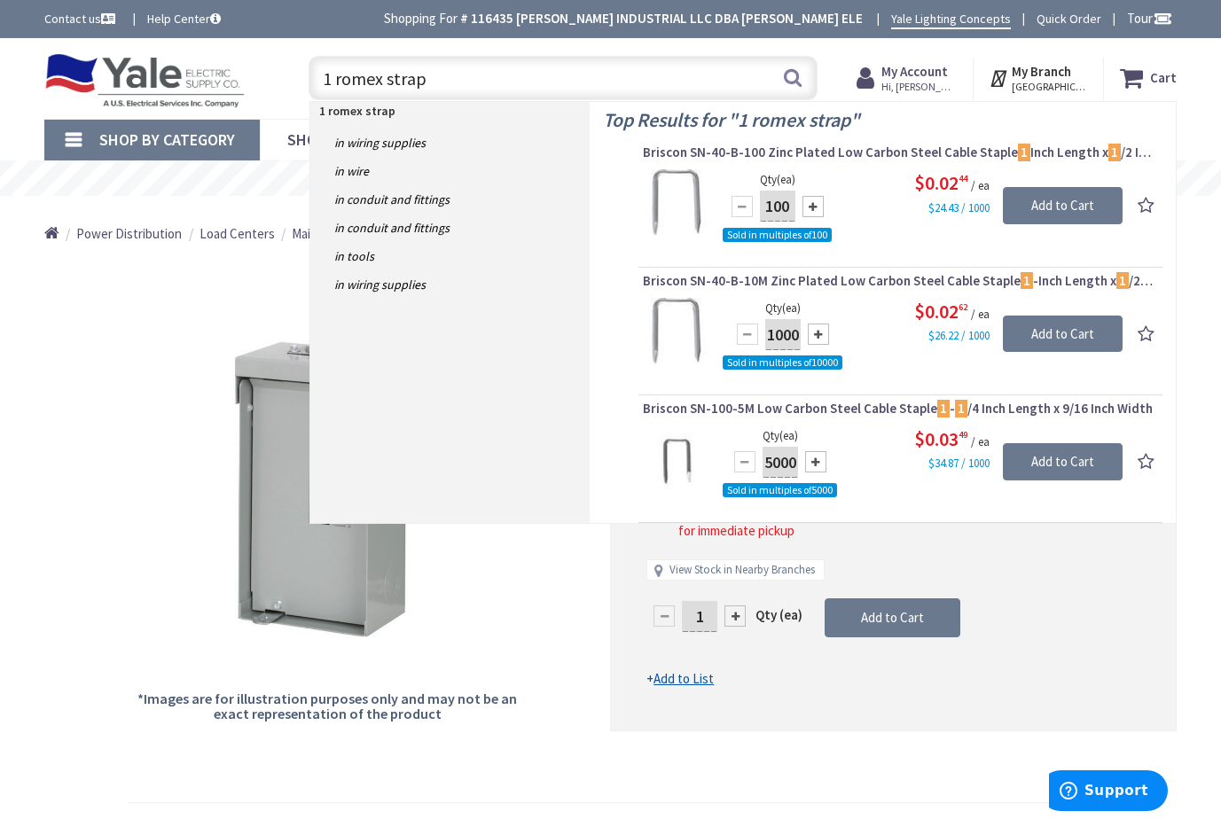
drag, startPoint x: 396, startPoint y: 69, endPoint x: 333, endPoint y: 92, distance: 67.9
click at [289, 90] on div "1 romex strap 1 romex strap Search" at bounding box center [558, 77] width 544 height 57
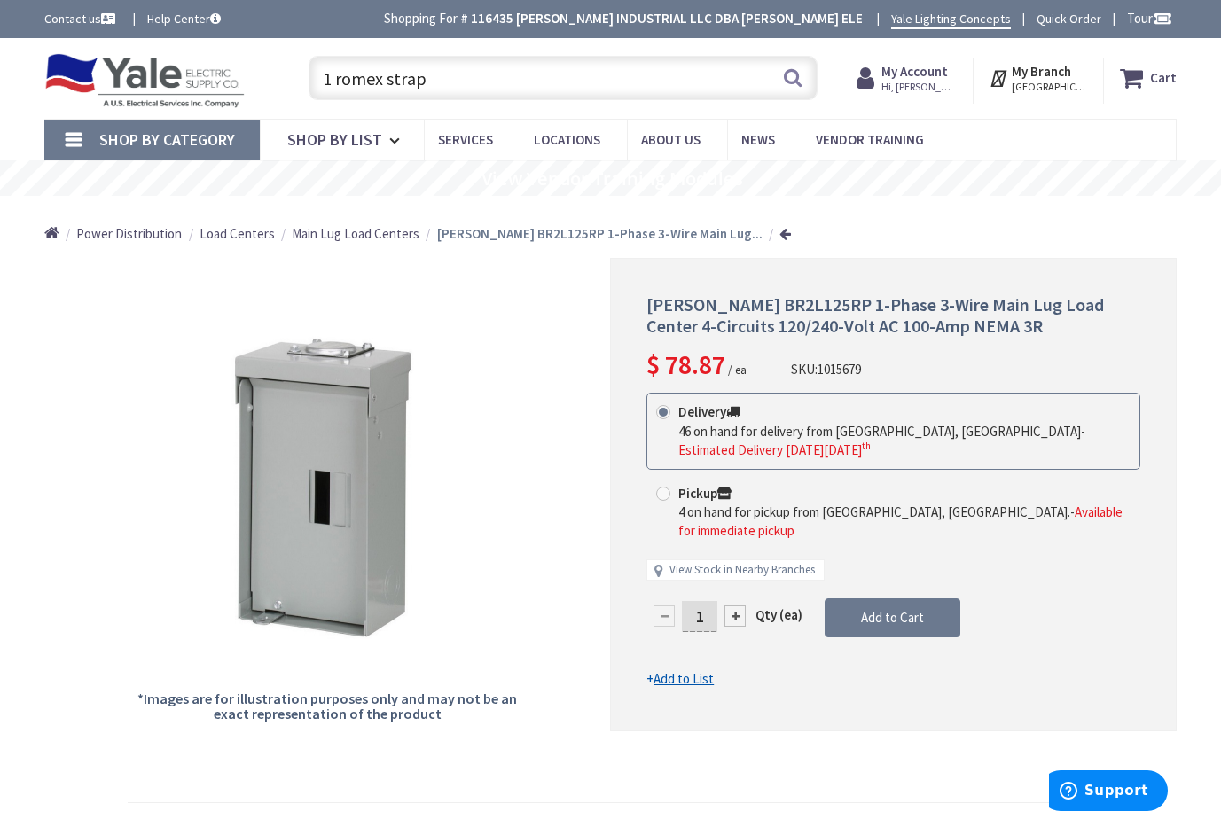
drag, startPoint x: 428, startPoint y: 79, endPoint x: 309, endPoint y: 74, distance: 118.9
click at [305, 74] on div "1 romex strap 1 romex strap Search" at bounding box center [559, 77] width 518 height 57
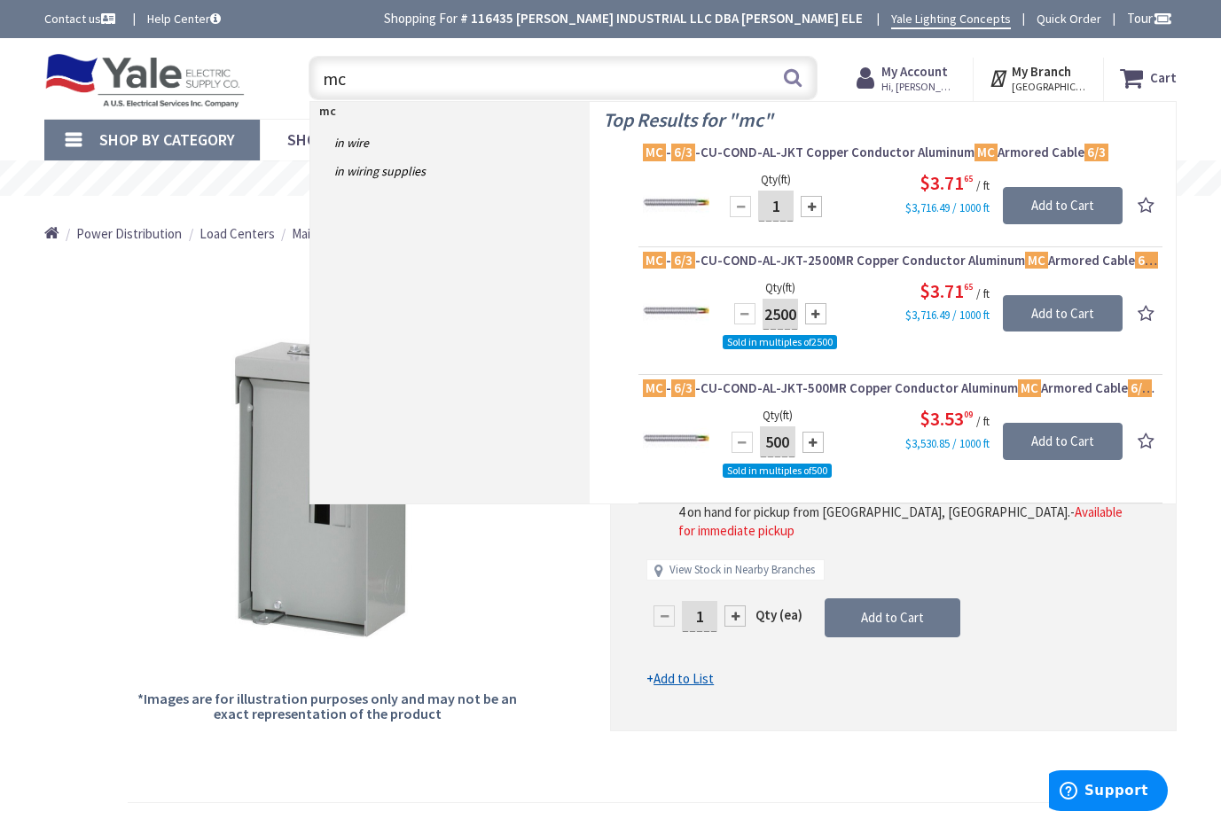
type input "m"
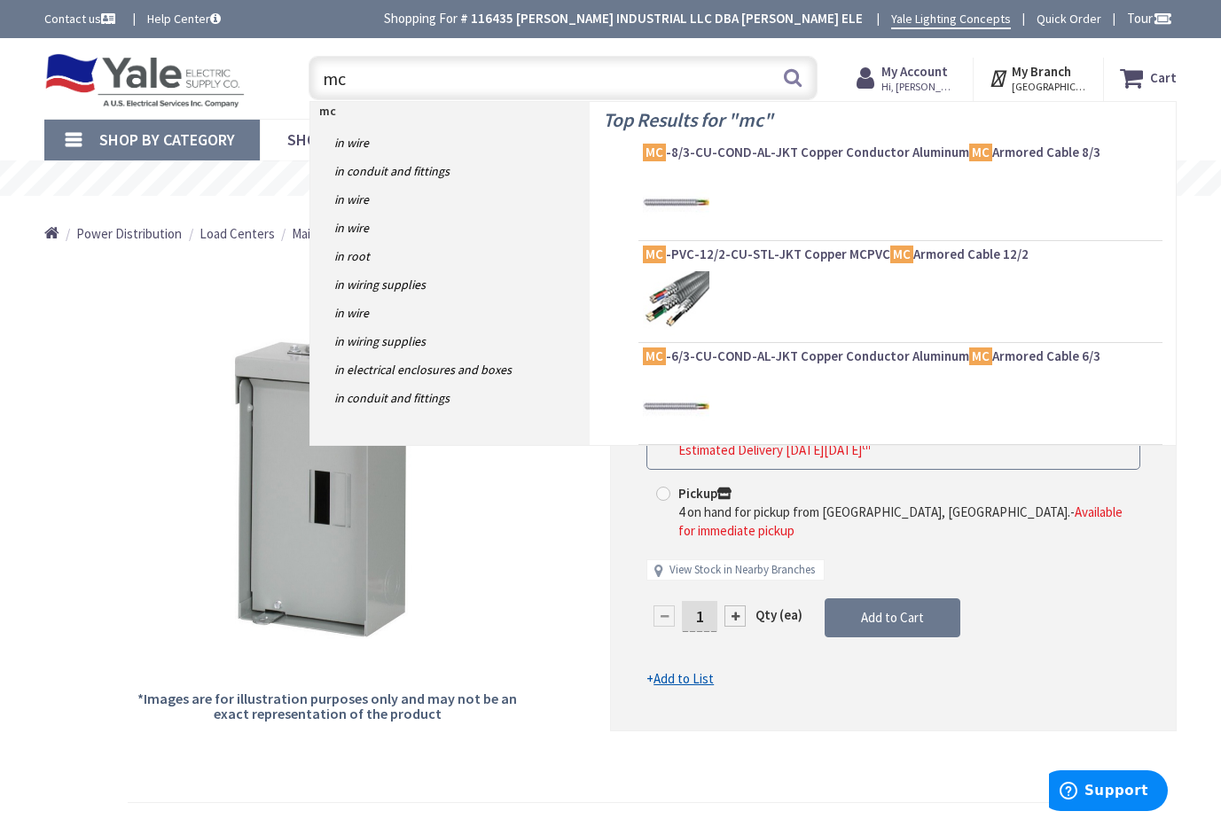
type input "m"
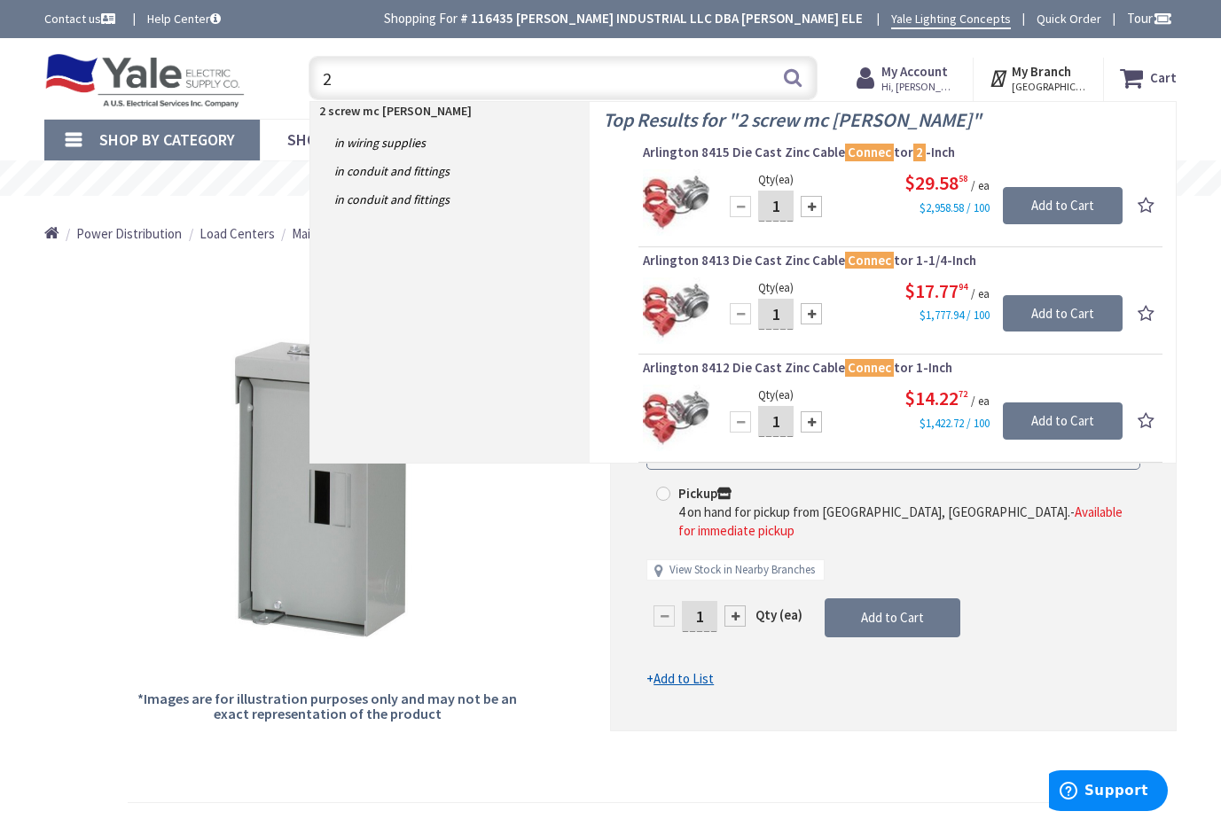
type input "2"
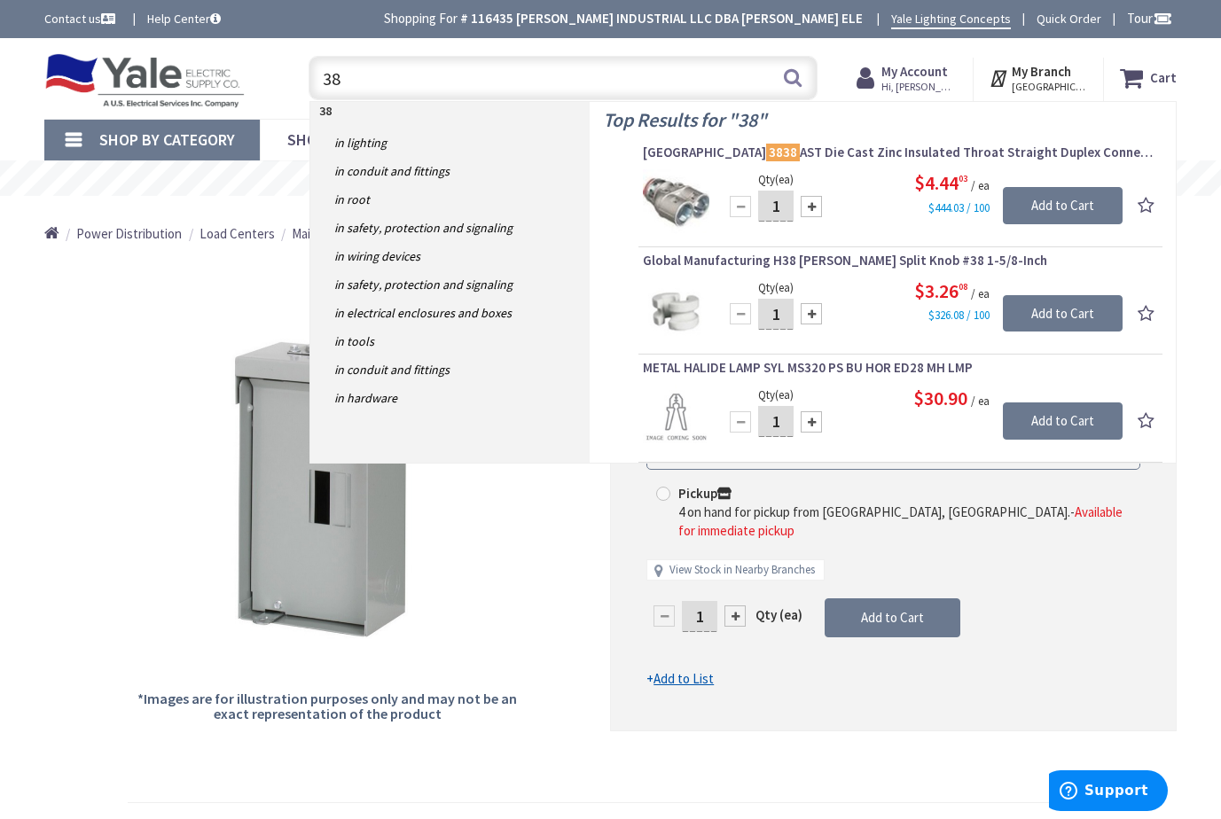
type input "3"
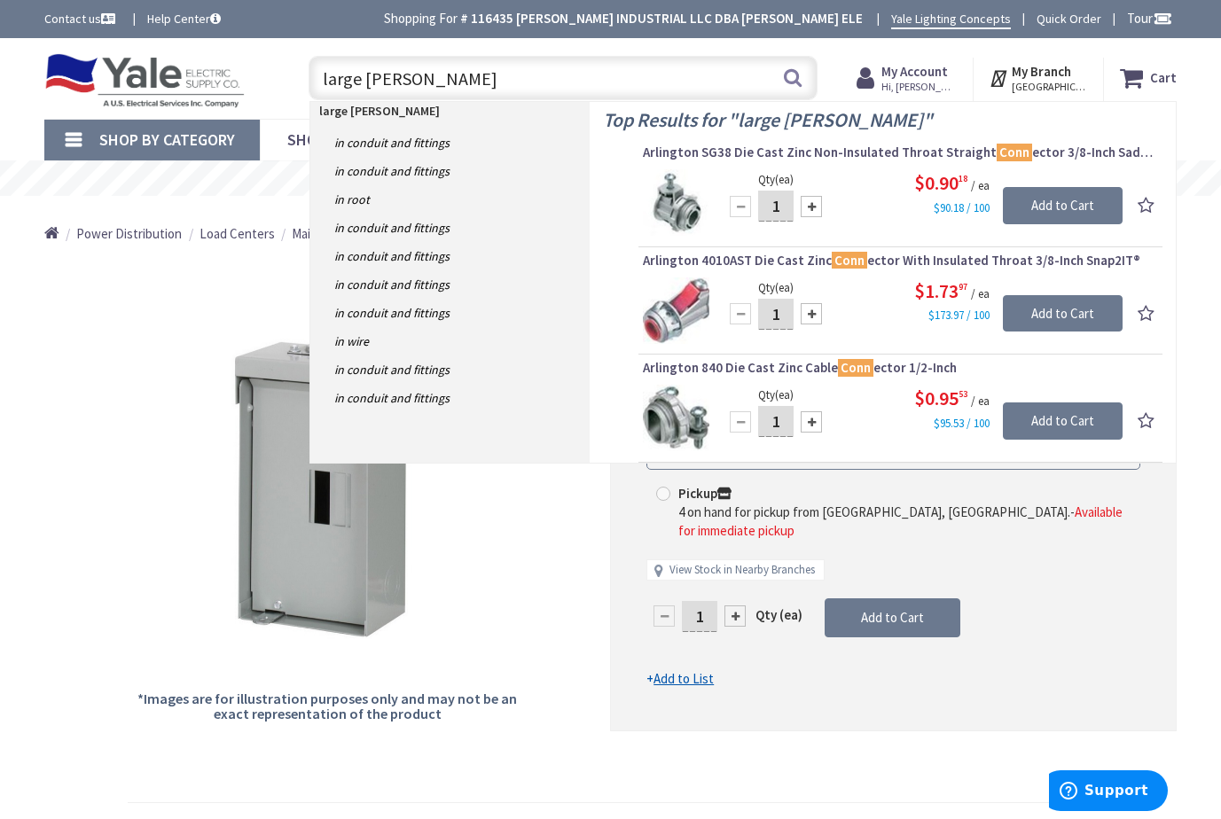
drag, startPoint x: 361, startPoint y: 82, endPoint x: 312, endPoint y: 80, distance: 48.8
click at [312, 80] on input "large [PERSON_NAME]" at bounding box center [563, 78] width 509 height 44
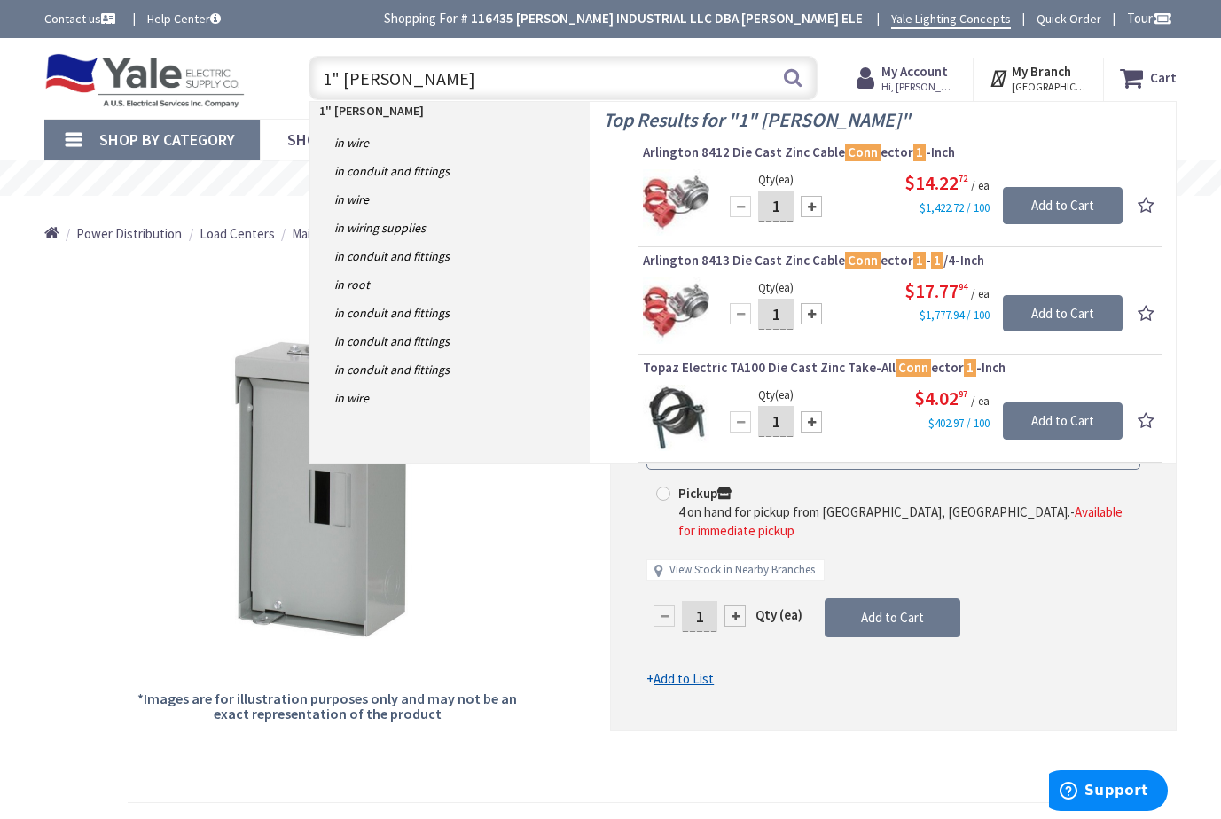
click at [407, 80] on input "1" [PERSON_NAME]" at bounding box center [563, 78] width 509 height 44
type input "1"
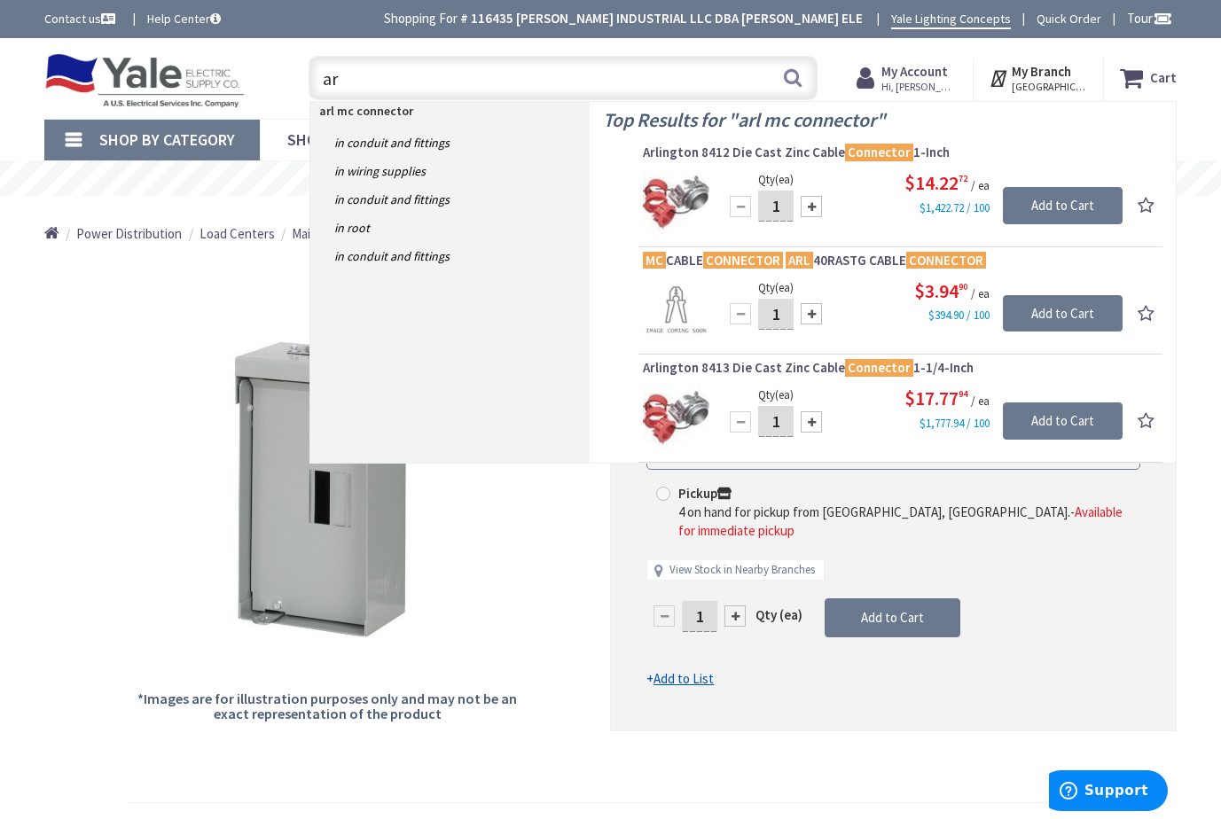
type input "a"
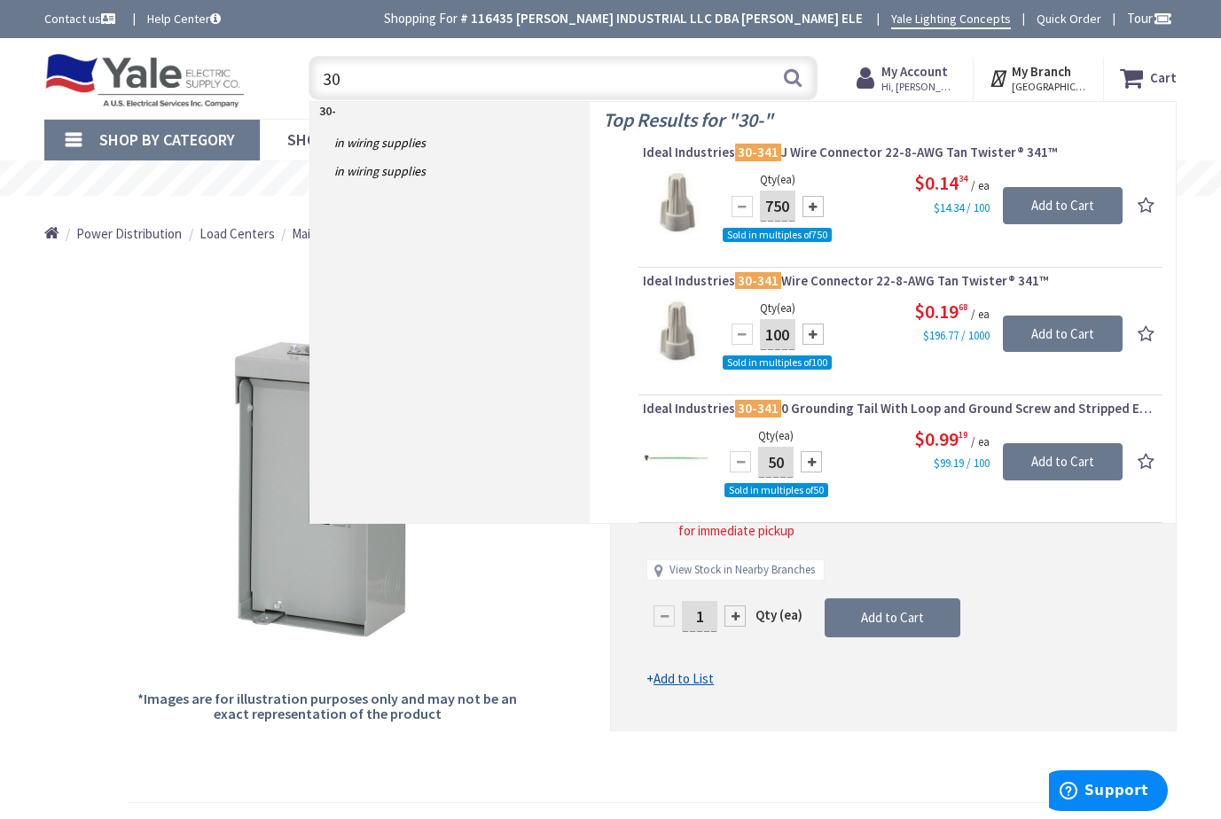
type input "3"
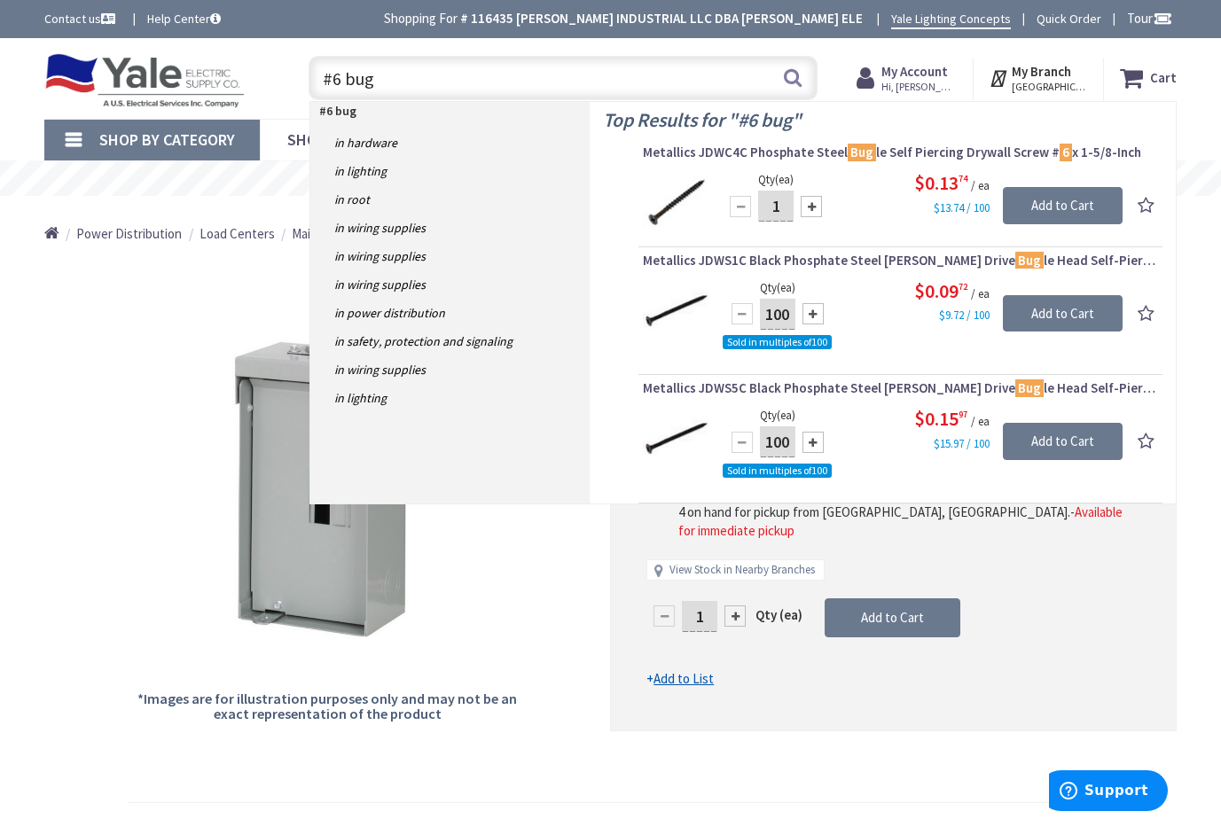
click at [416, 82] on input "#6 bug" at bounding box center [563, 78] width 509 height 44
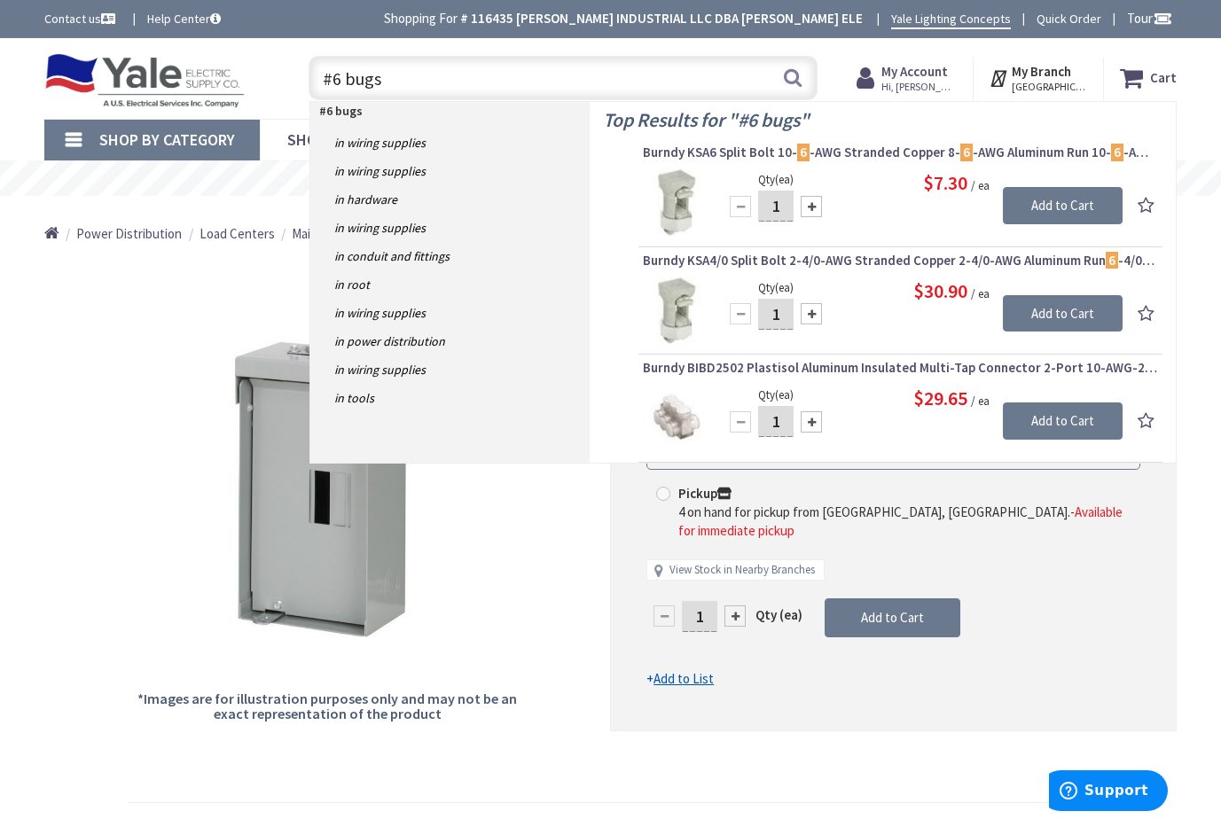
click at [345, 82] on input "#6 bugs" at bounding box center [563, 78] width 509 height 44
type input "#6 bugs"
